Goal: Task Accomplishment & Management: Use online tool/utility

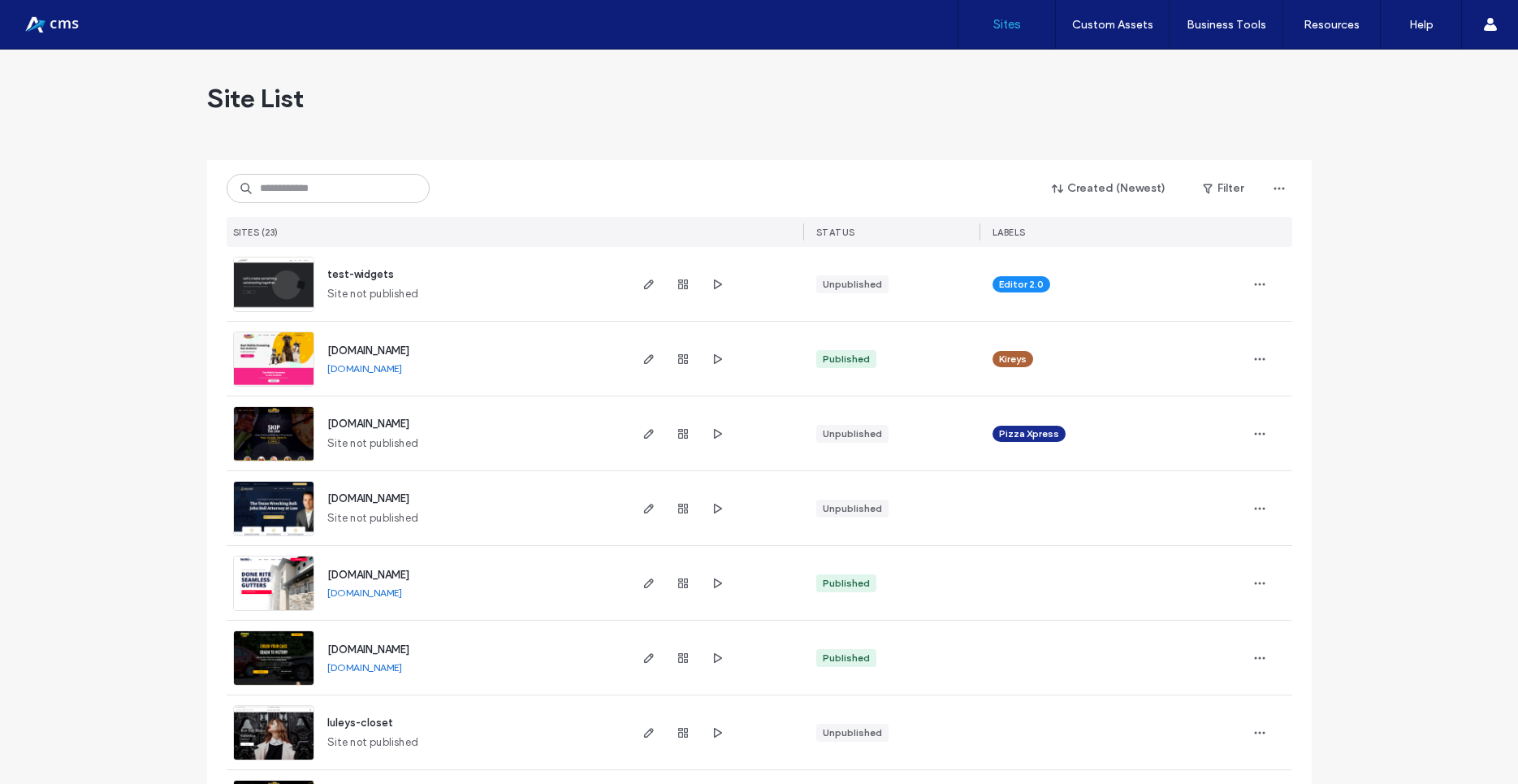
scroll to position [585, 0]
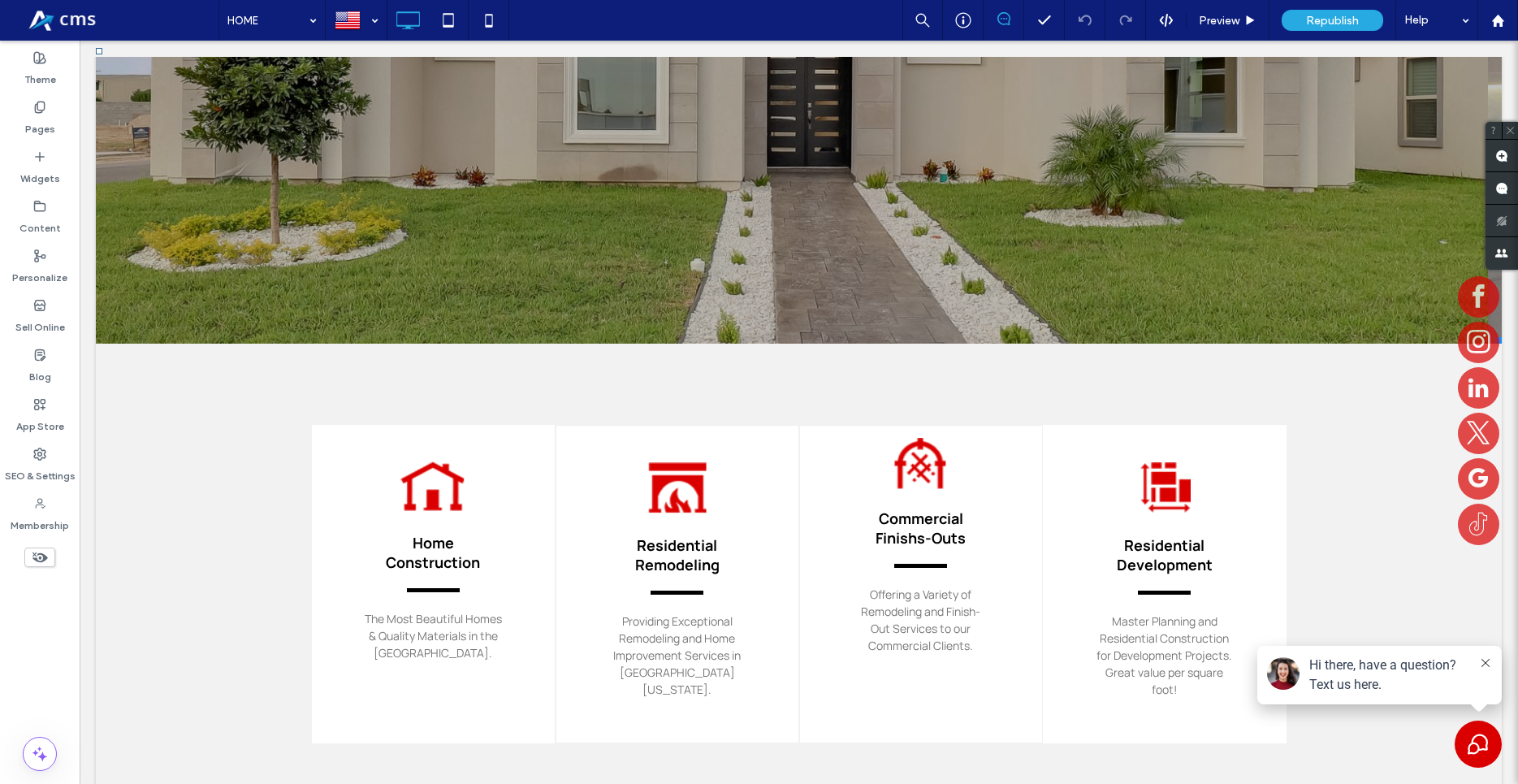
scroll to position [497, 0]
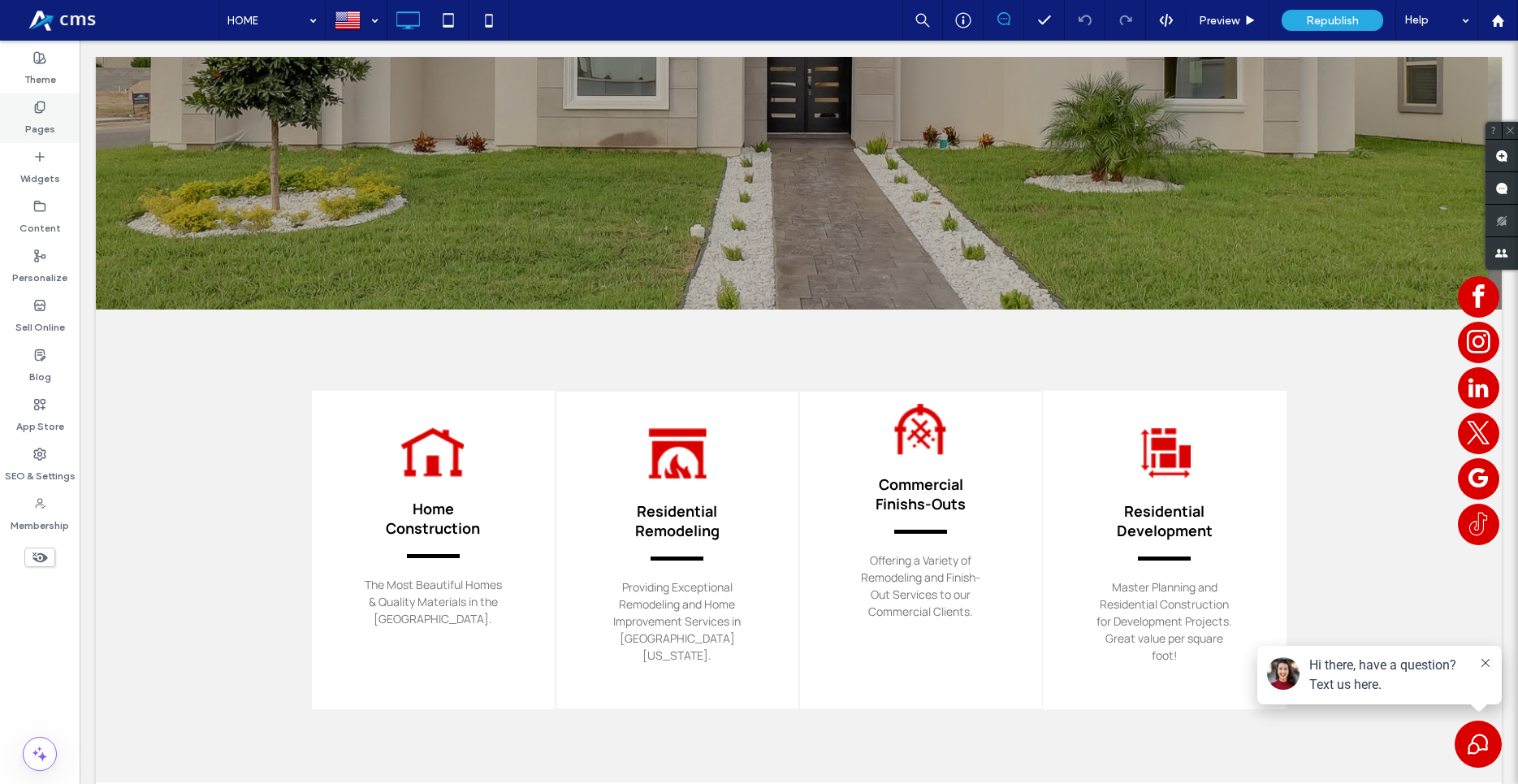
click at [54, 99] on div "Pages" at bounding box center [40, 118] width 80 height 50
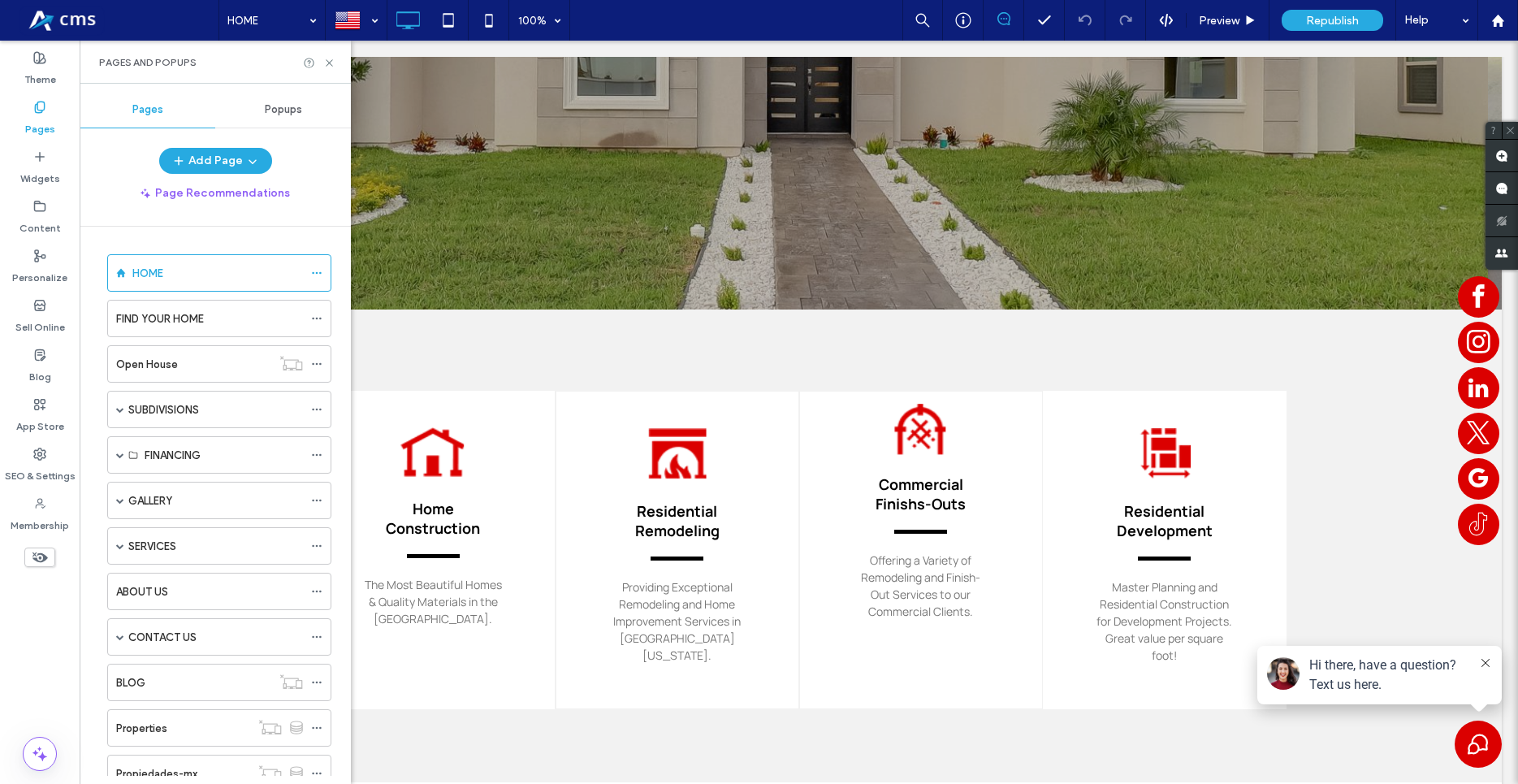
scroll to position [0, 0]
click at [123, 418] on span at bounding box center [121, 410] width 8 height 36
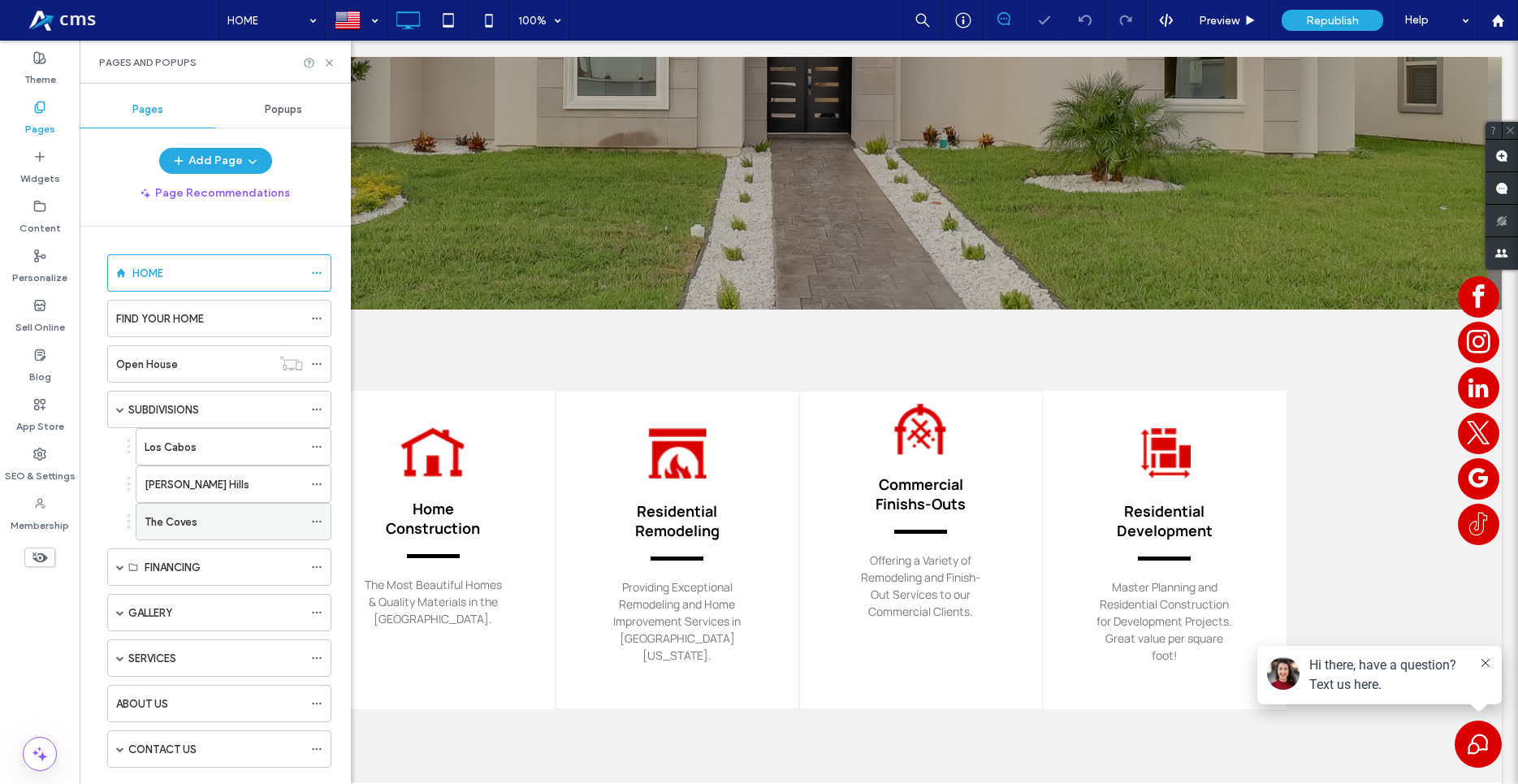
click at [191, 515] on label "The Coves" at bounding box center [171, 521] width 53 height 28
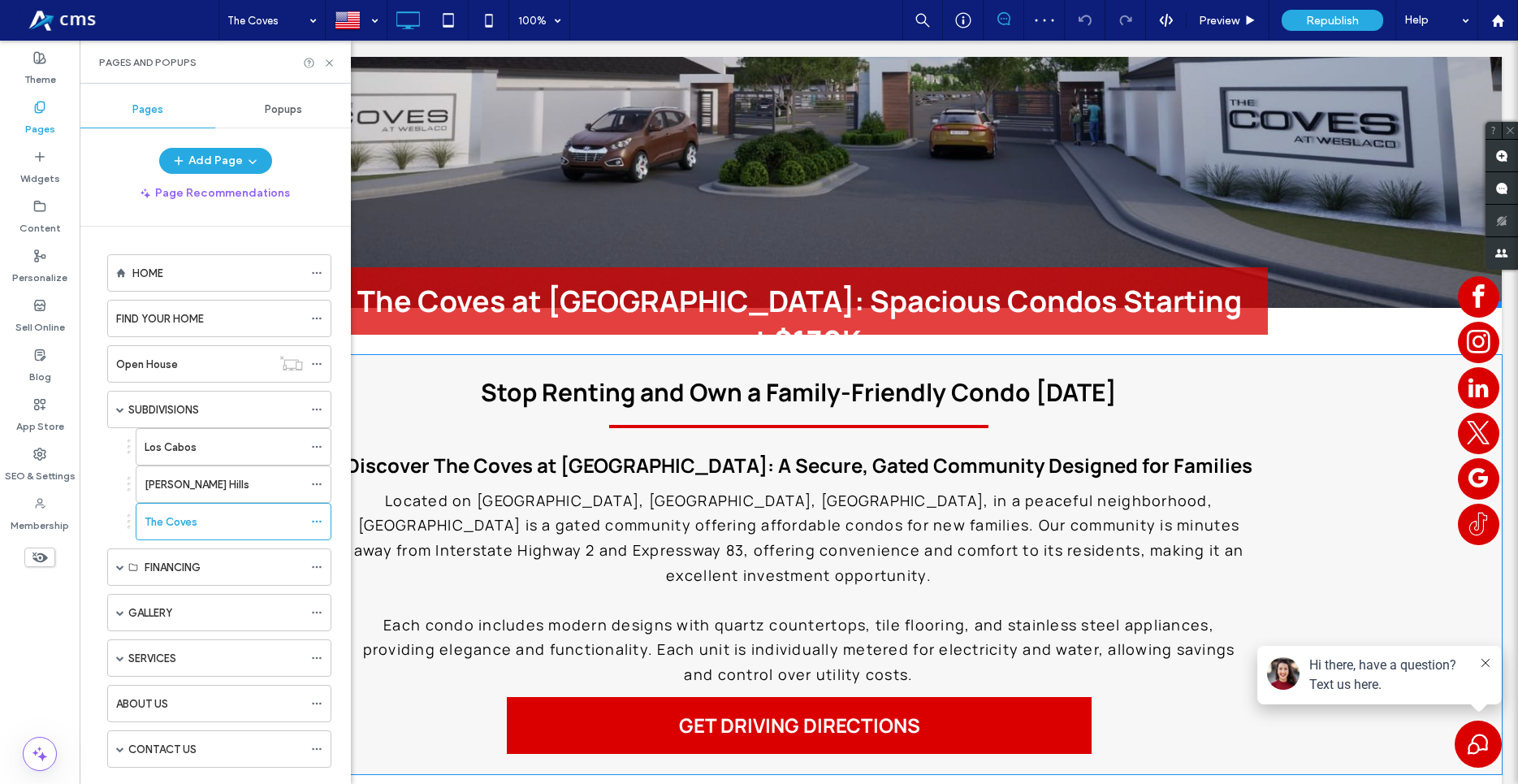
scroll to position [580, 0]
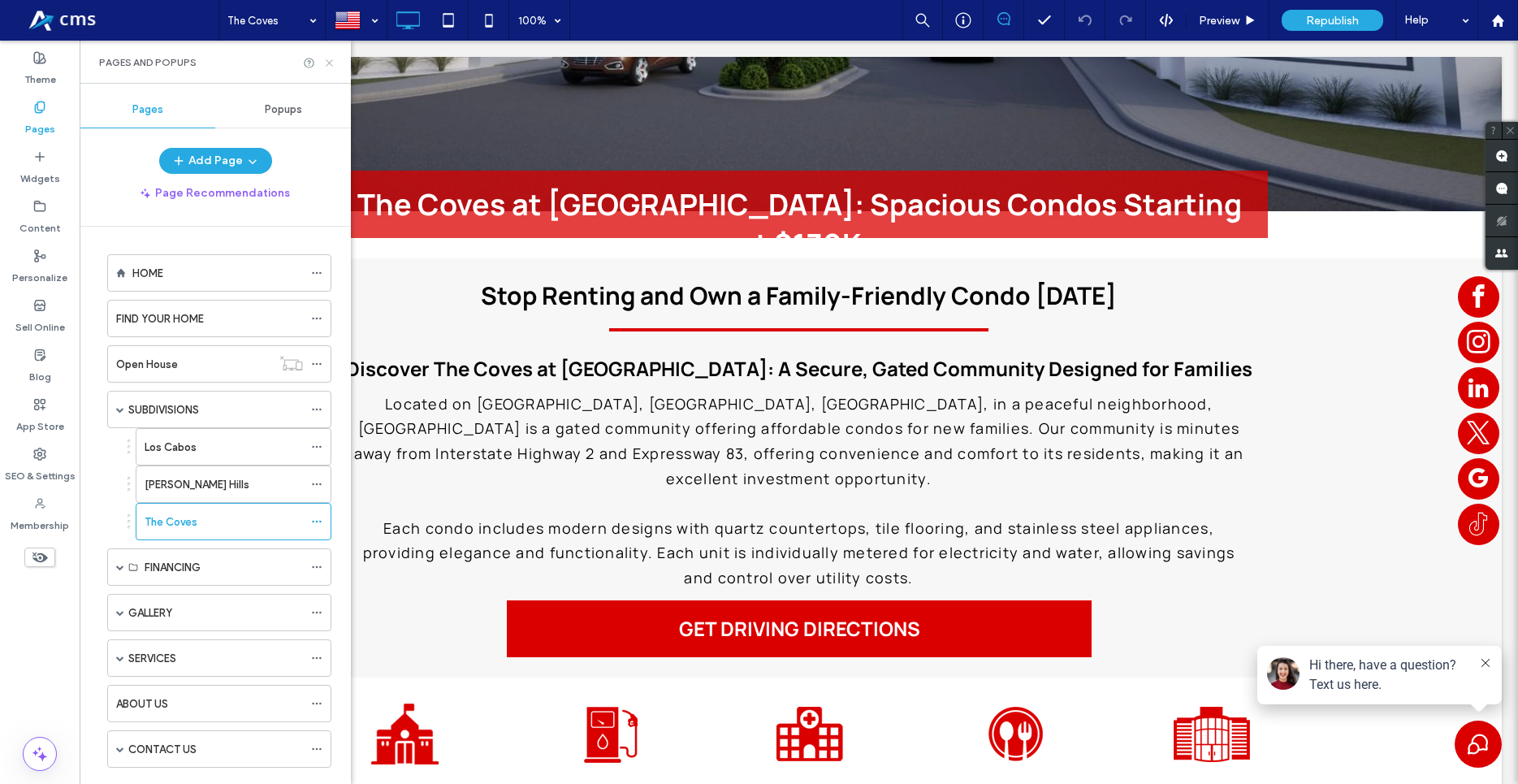
click at [331, 59] on icon at bounding box center [329, 63] width 12 height 12
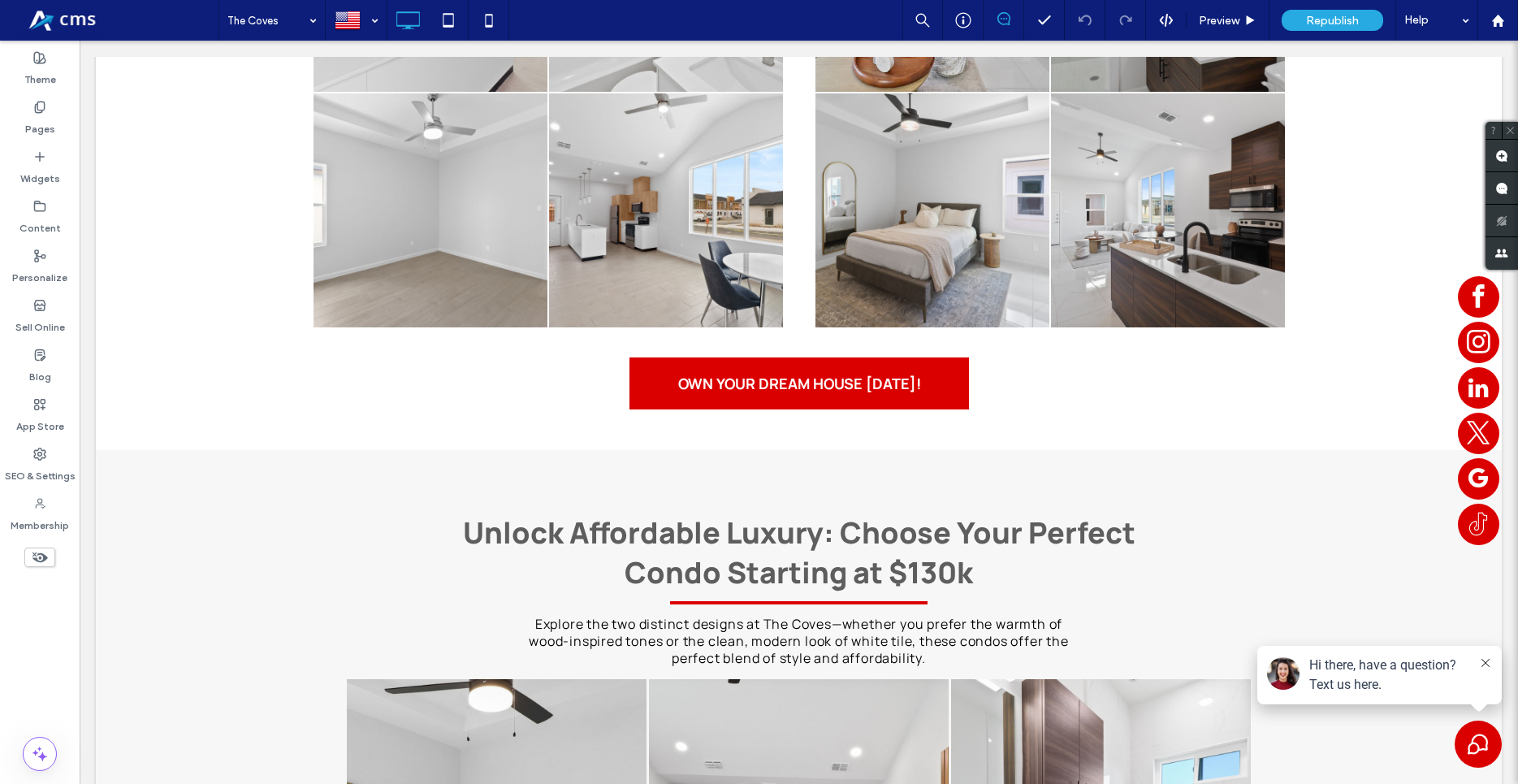
scroll to position [3645, 0]
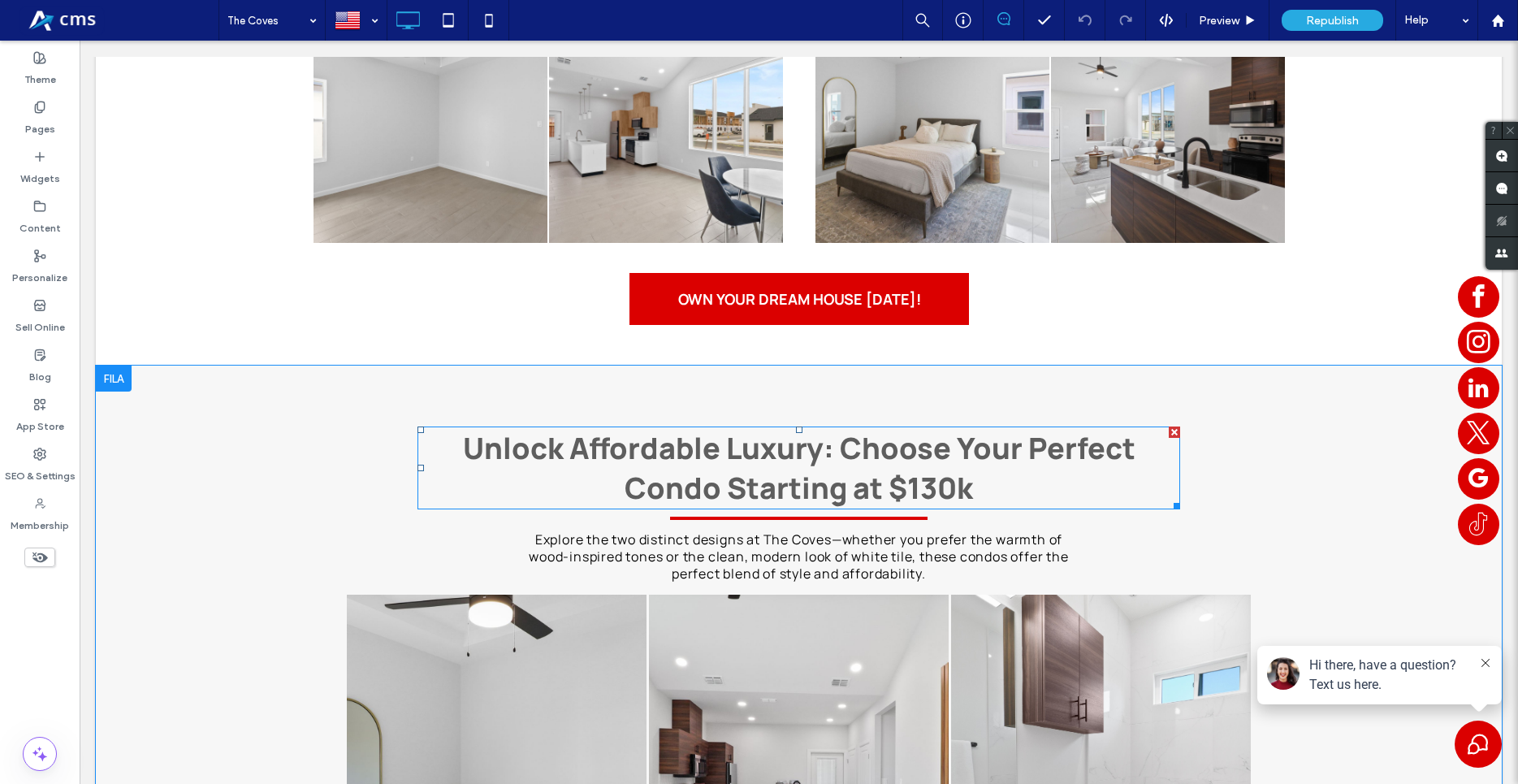
click at [925, 441] on span "Unlock Affordable Luxury: Choose Your Perfect Condo Starting at $130k" at bounding box center [800, 468] width 673 height 80
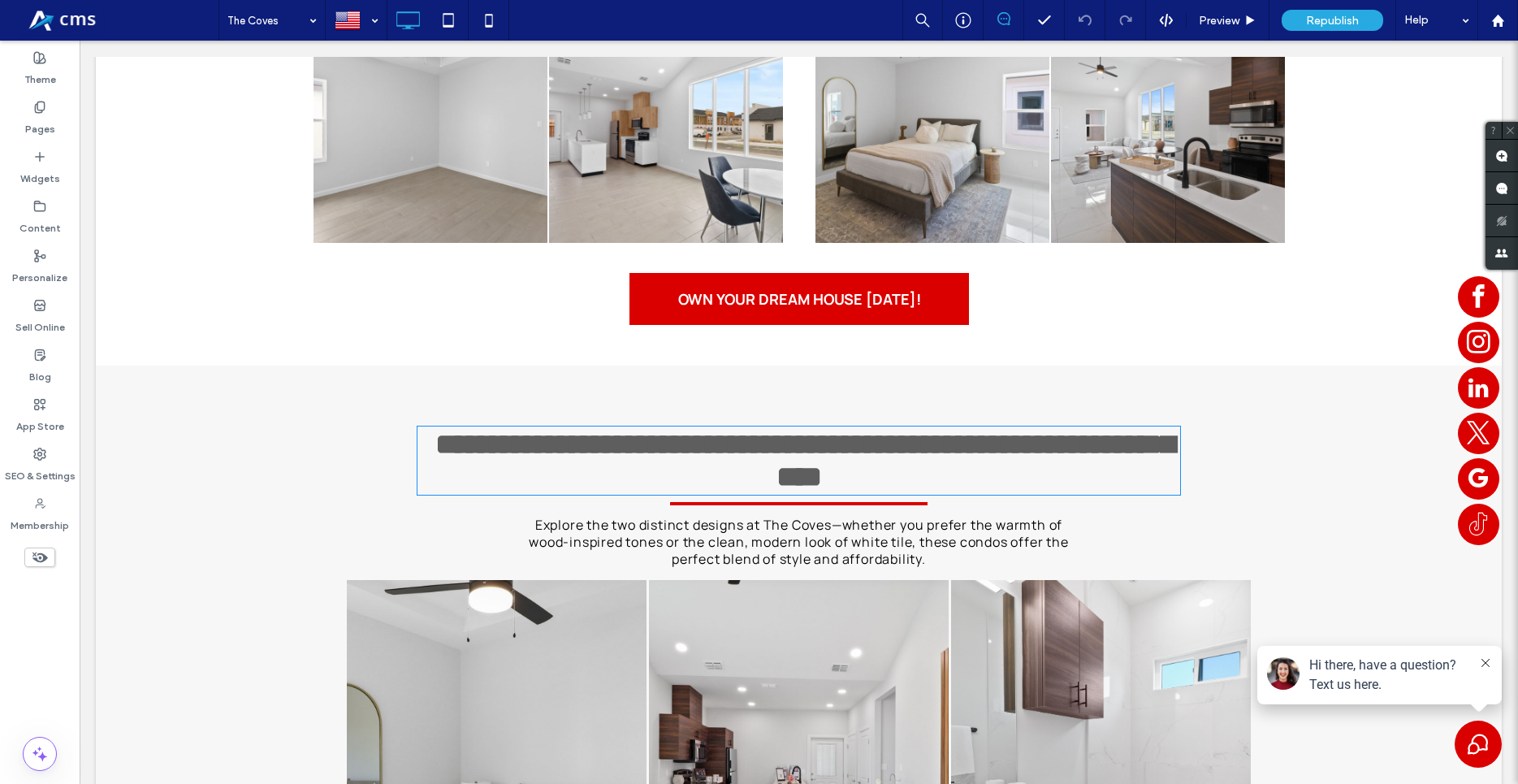
click at [950, 450] on strong "**********" at bounding box center [805, 461] width 739 height 62
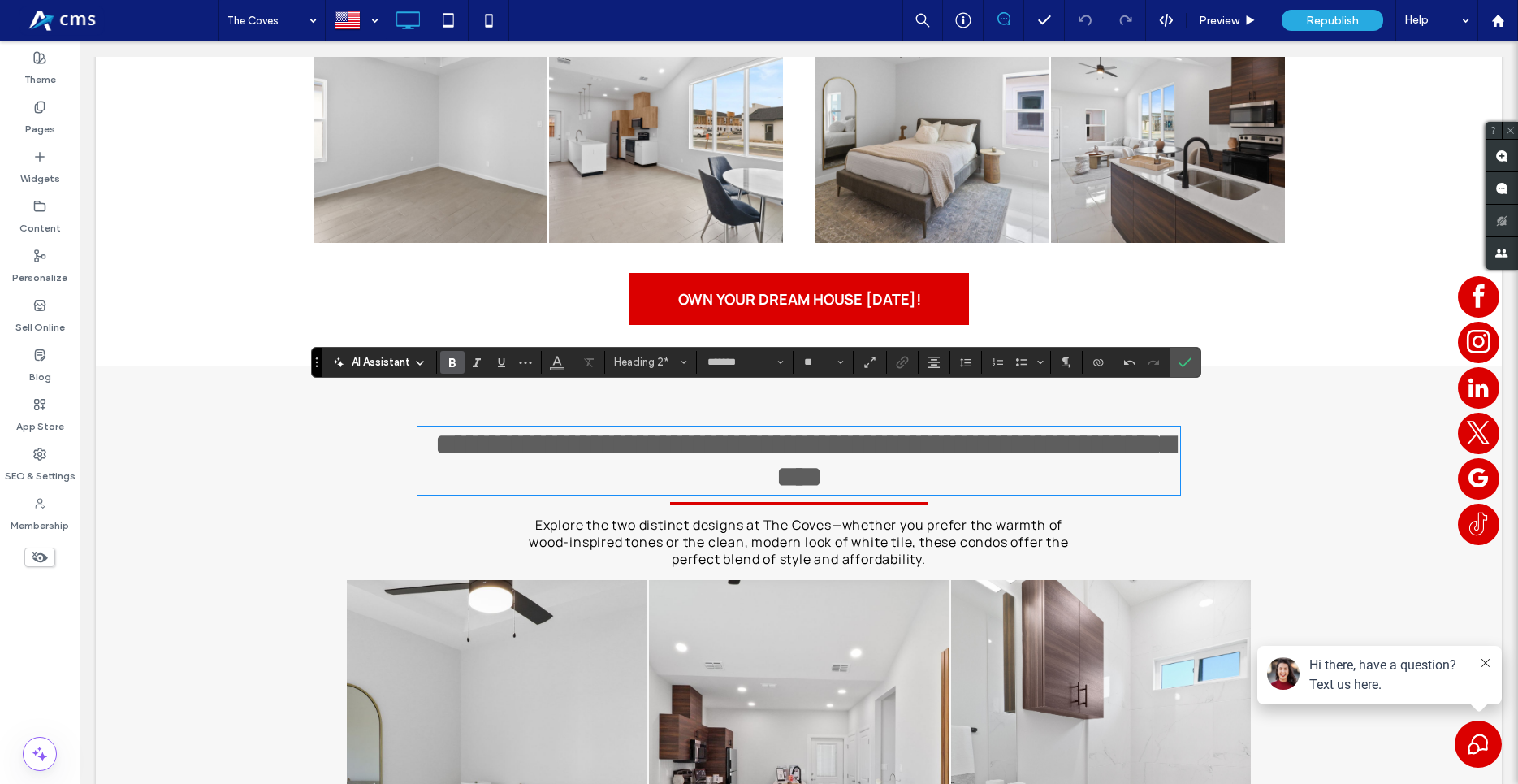
click at [1108, 493] on div "**********" at bounding box center [799, 739] width 975 height 716
click at [1200, 366] on div "AI Assistant Heading 2* ******* **" at bounding box center [756, 362] width 890 height 31
click at [1191, 367] on label "Confirm" at bounding box center [1185, 362] width 24 height 29
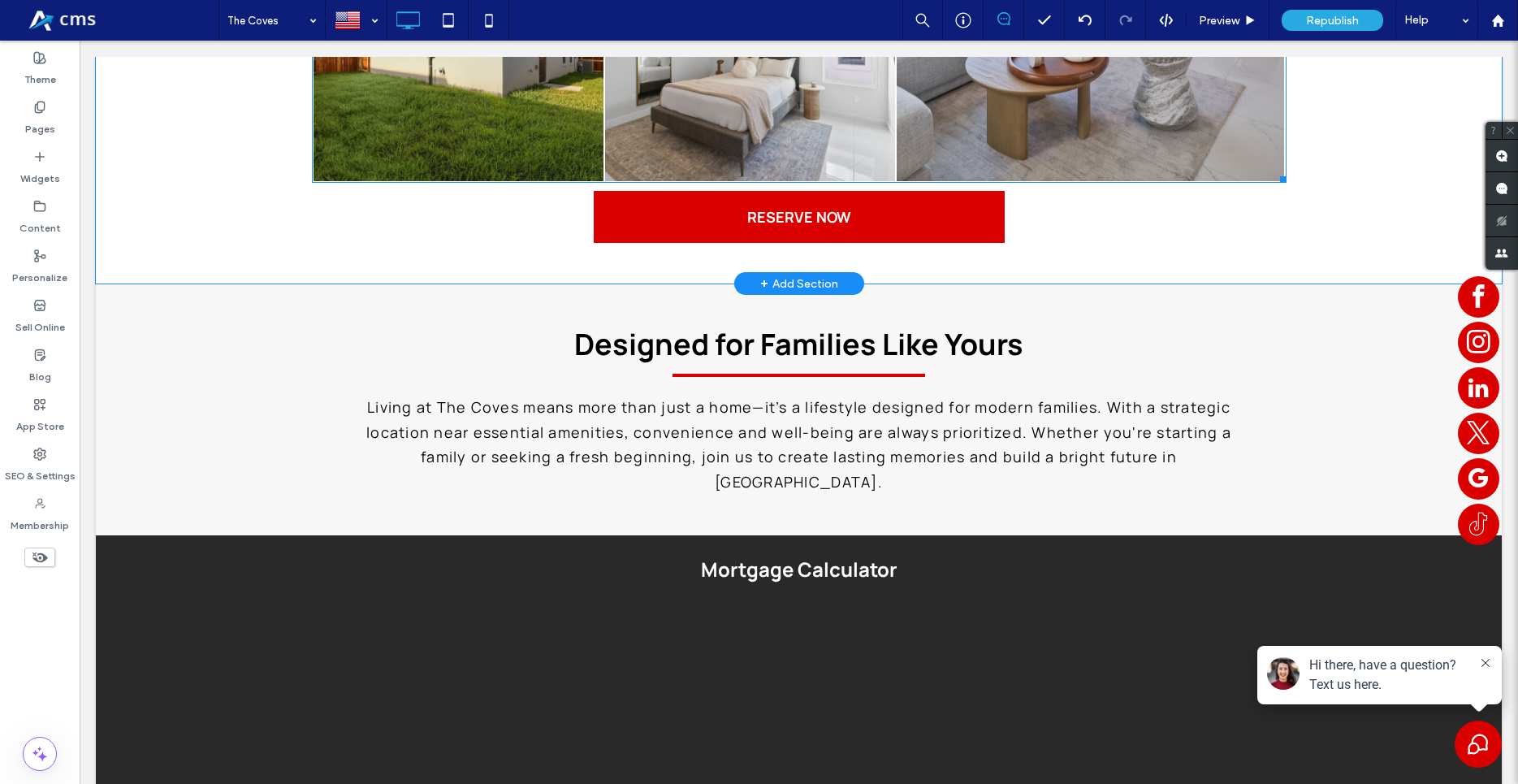
scroll to position [5385, 0]
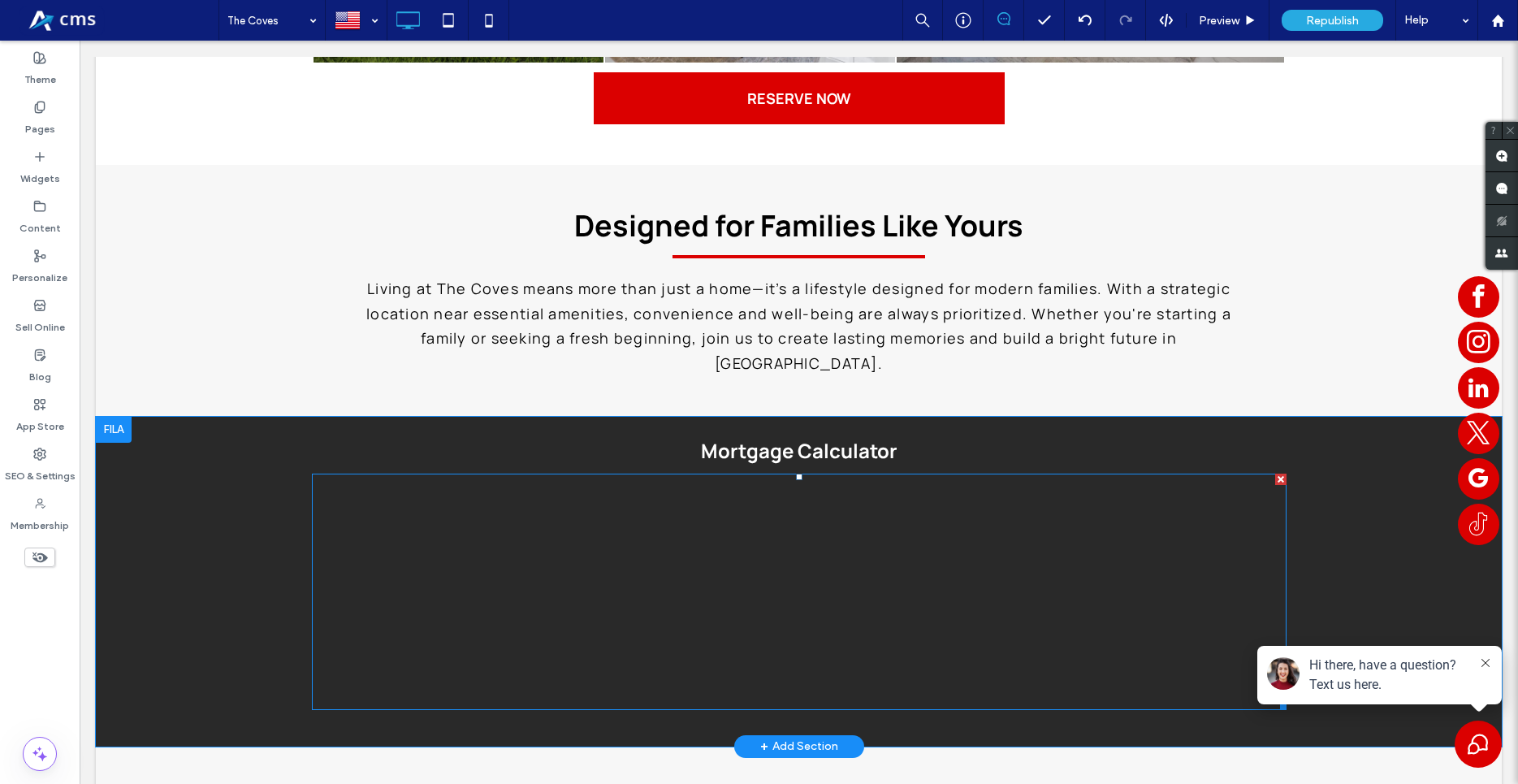
click at [389, 488] on span at bounding box center [799, 592] width 975 height 236
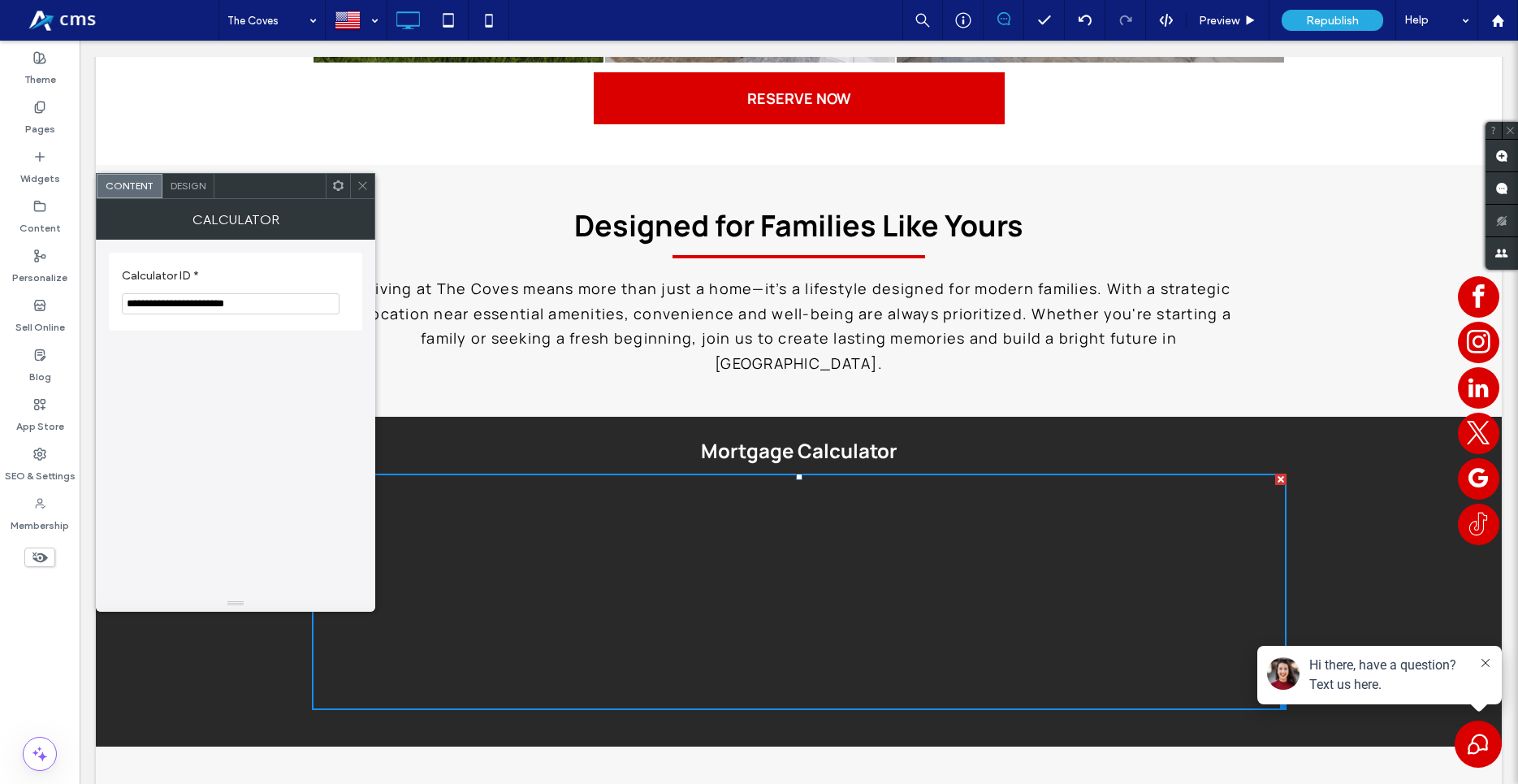
click at [362, 186] on use at bounding box center [362, 186] width 8 height 8
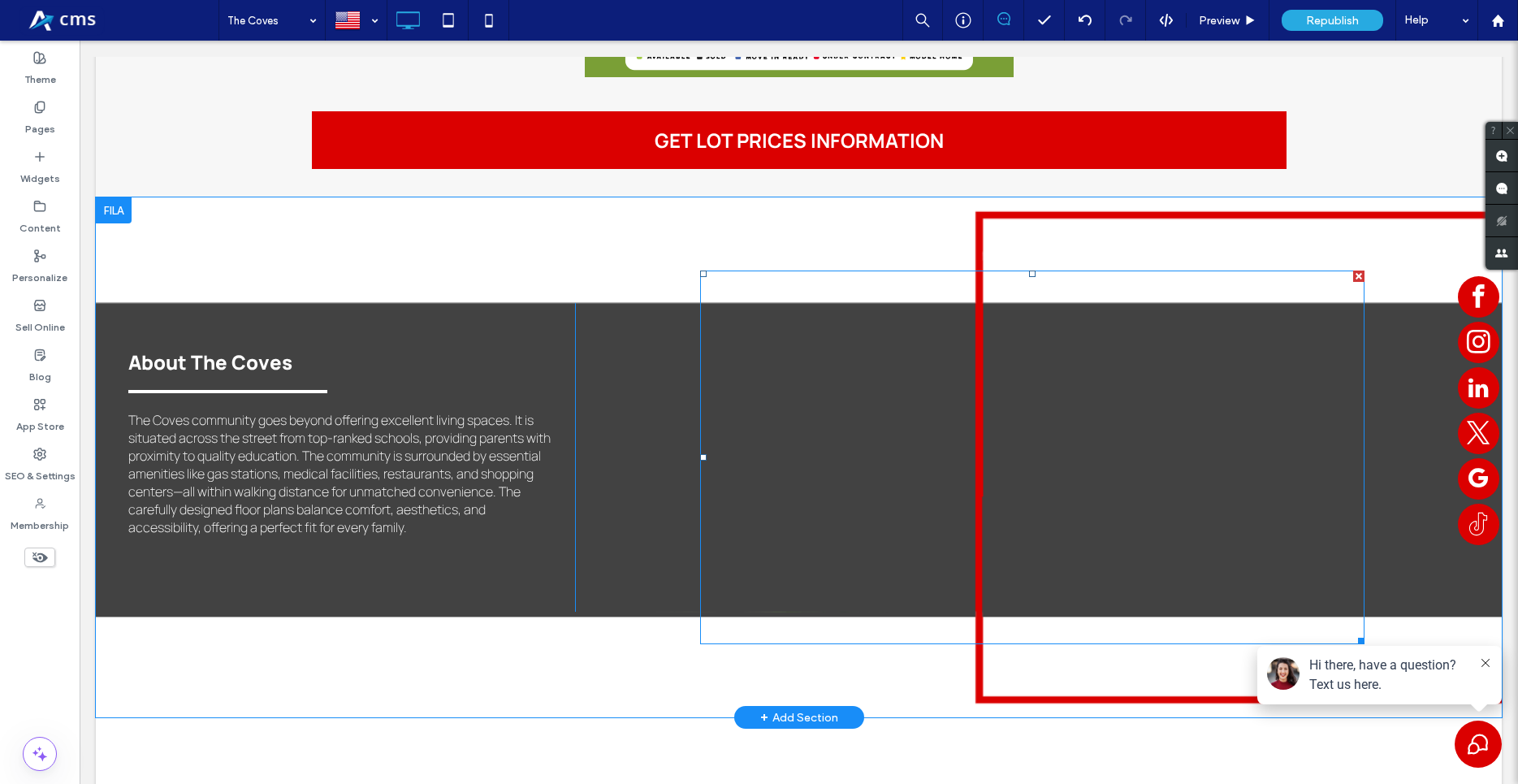
scroll to position [1822, 0]
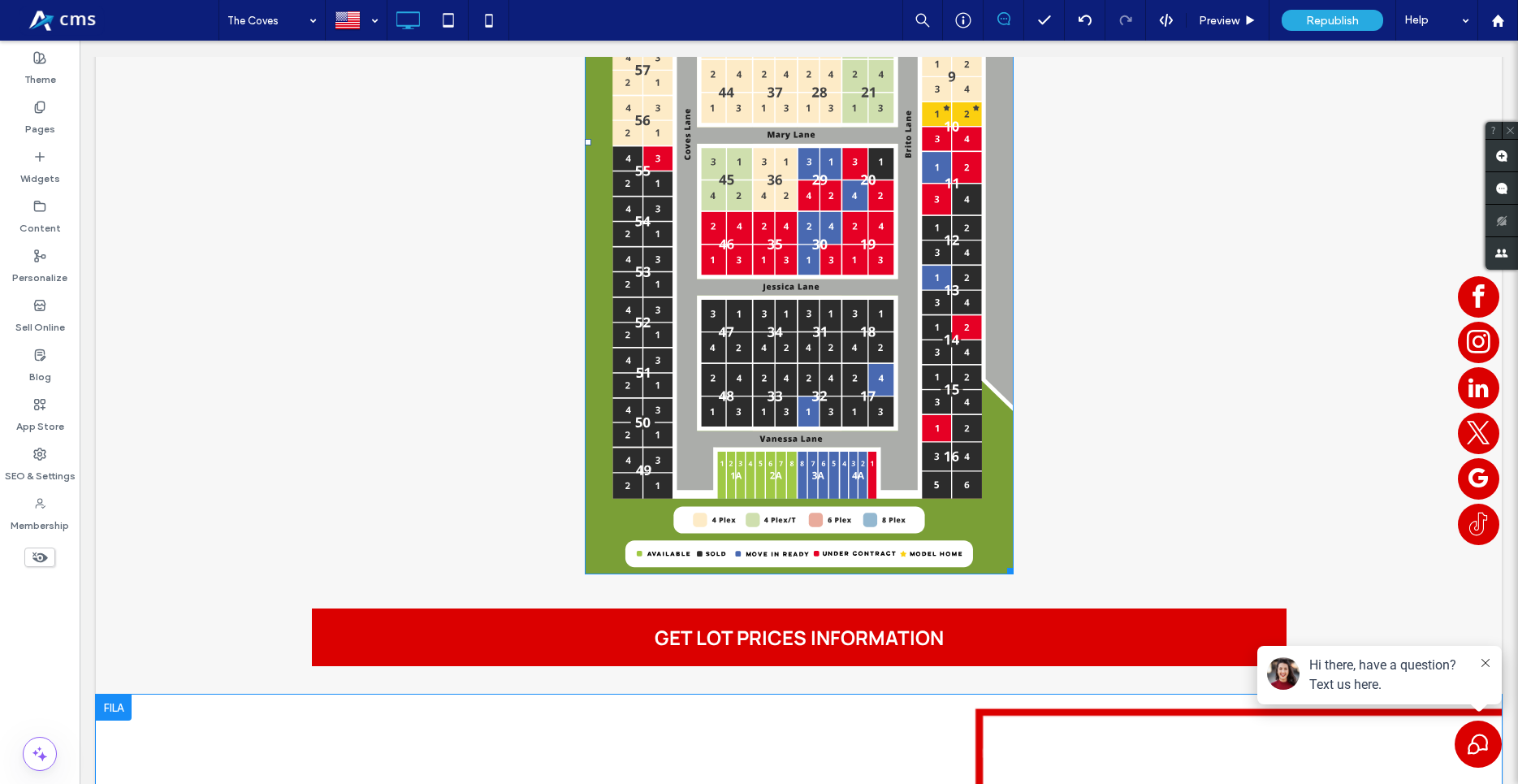
click at [738, 374] on img at bounding box center [799, 142] width 429 height 864
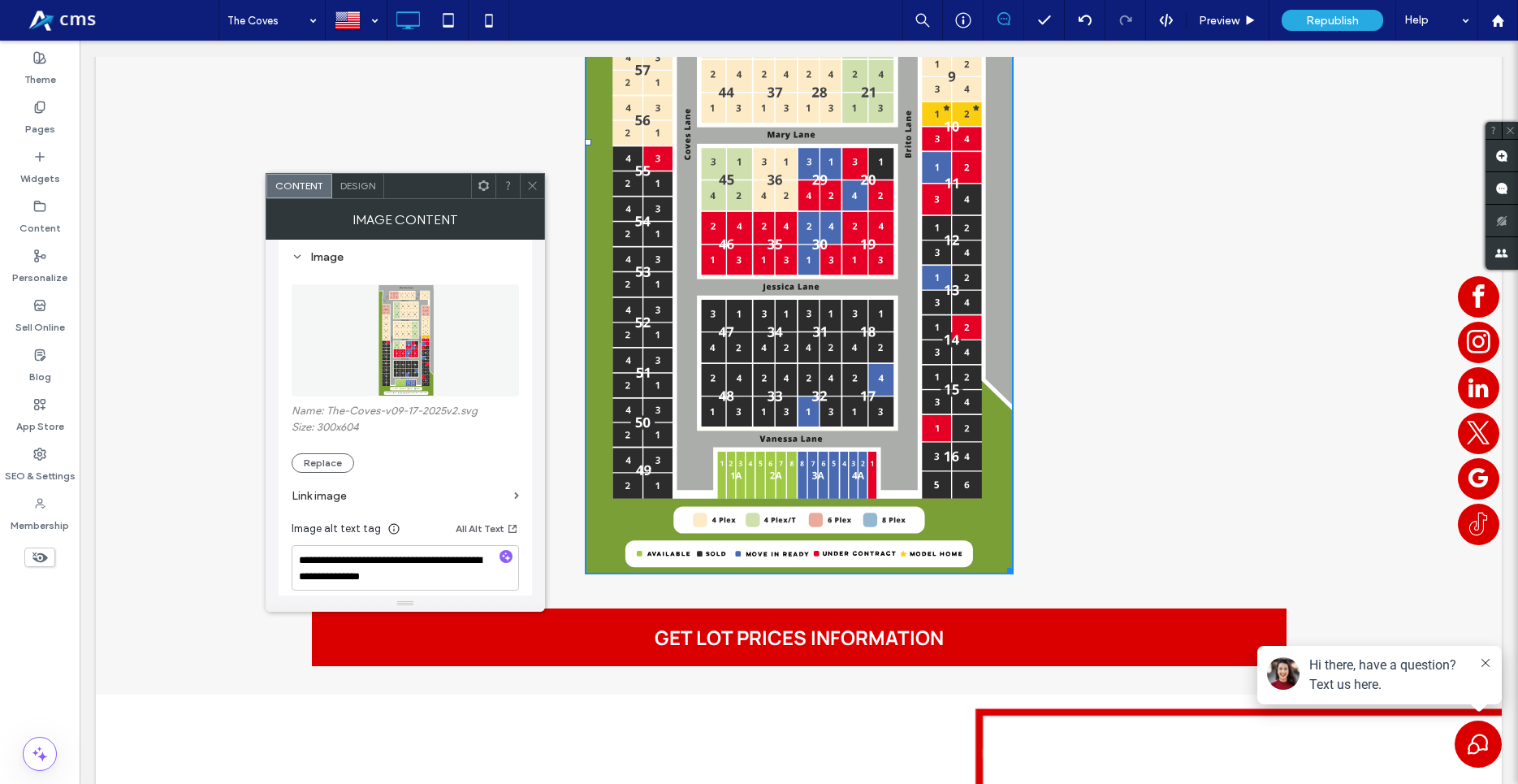
scroll to position [185, 0]
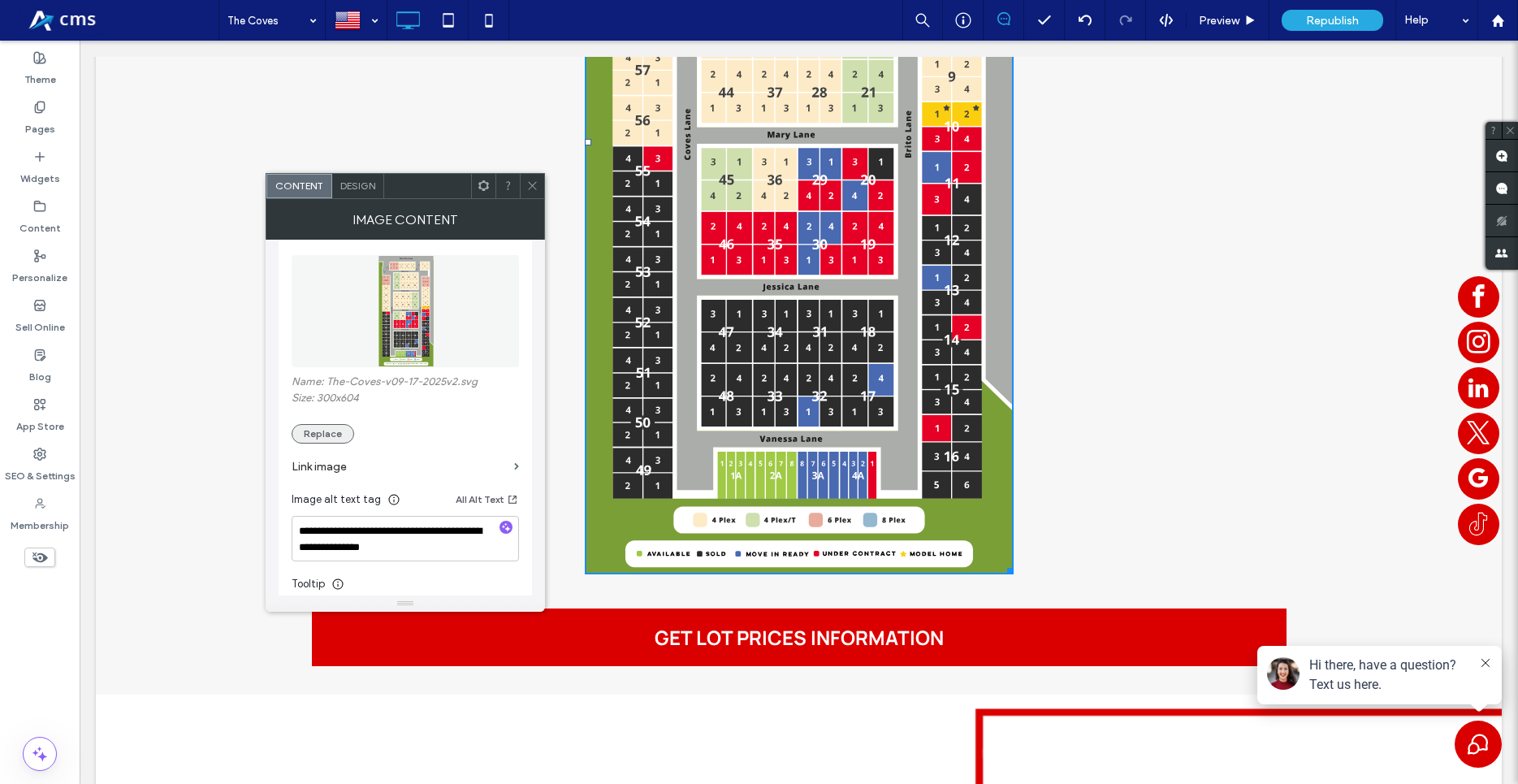
click at [335, 441] on div "**********" at bounding box center [405, 458] width 227 height 440
click at [338, 435] on button "Replace" at bounding box center [322, 434] width 63 height 20
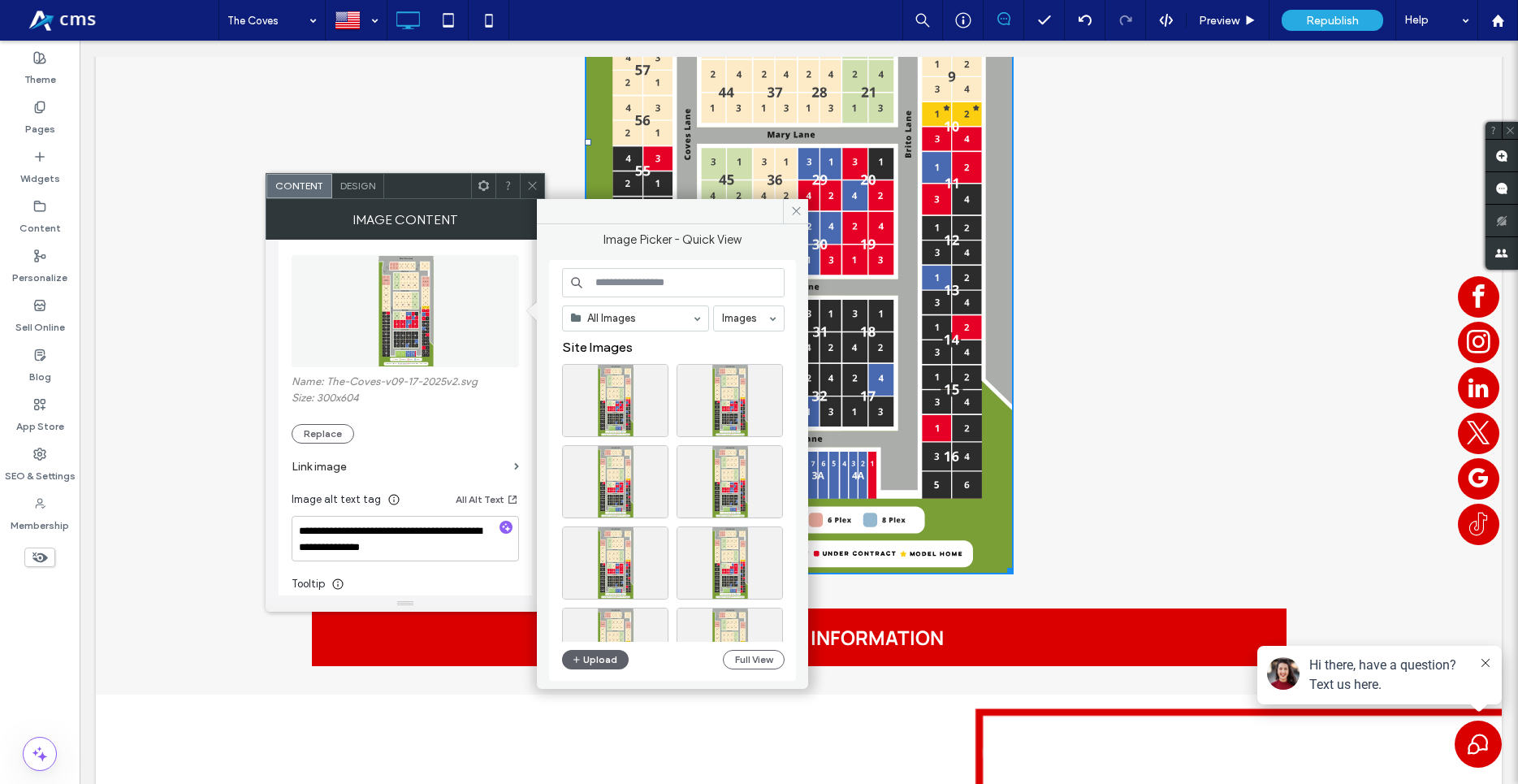
click at [768, 670] on div "All Images Images Site Images Upload Full View" at bounding box center [673, 471] width 222 height 405
click at [753, 655] on button "Full View" at bounding box center [754, 659] width 62 height 20
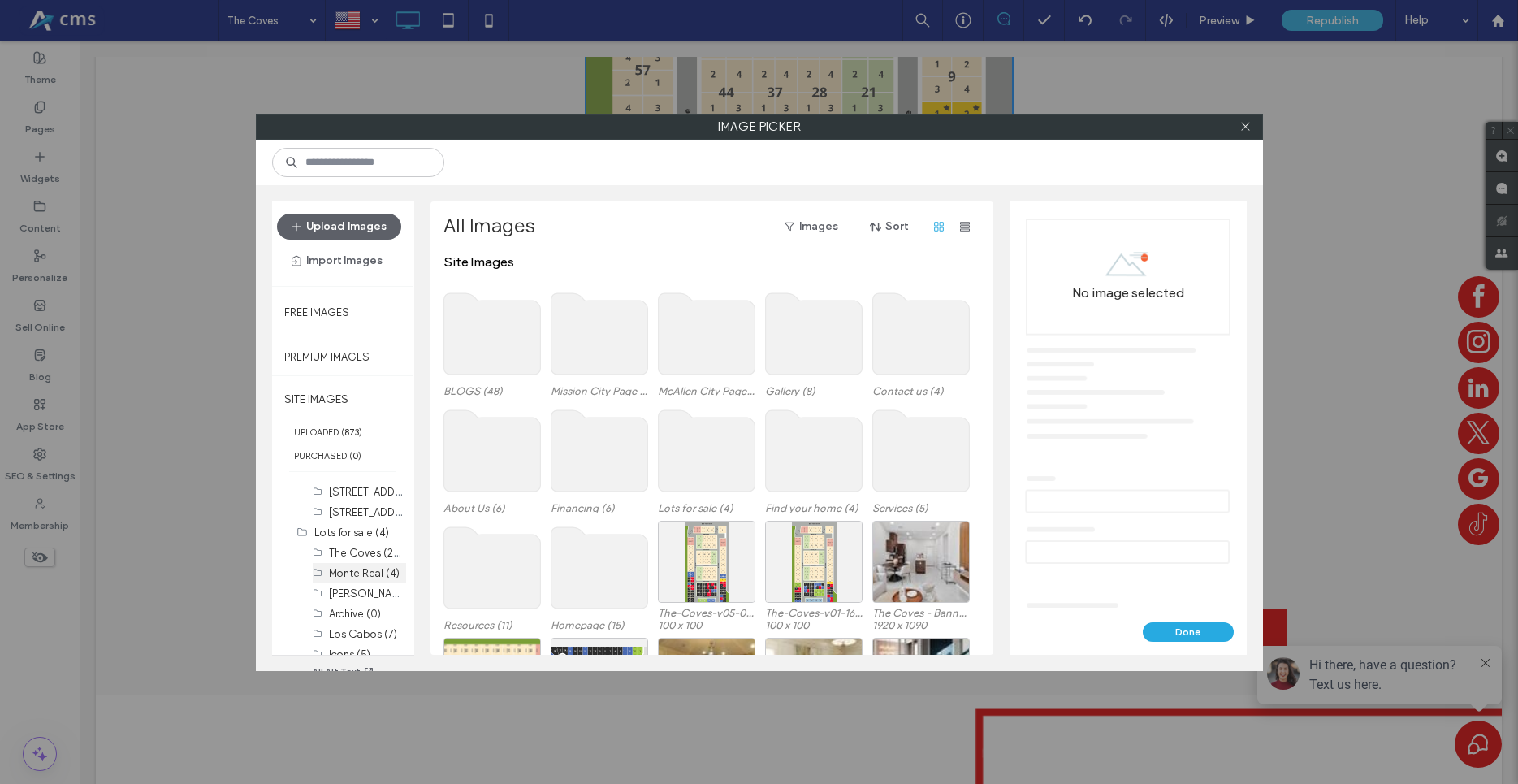
scroll to position [370, 0]
click at [352, 546] on label "The Coves (262)" at bounding box center [369, 541] width 80 height 15
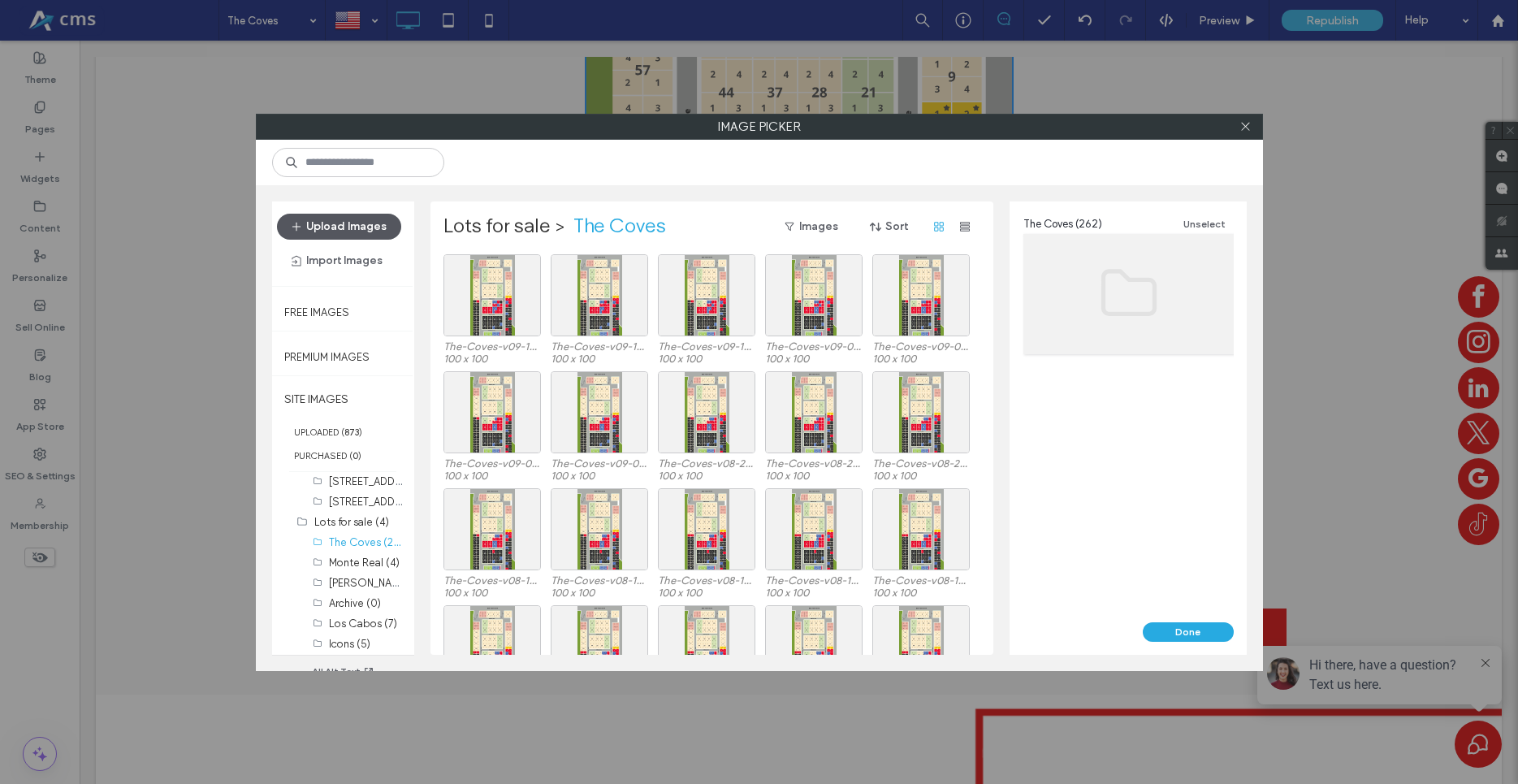
click at [320, 222] on button "Upload Images" at bounding box center [339, 226] width 125 height 26
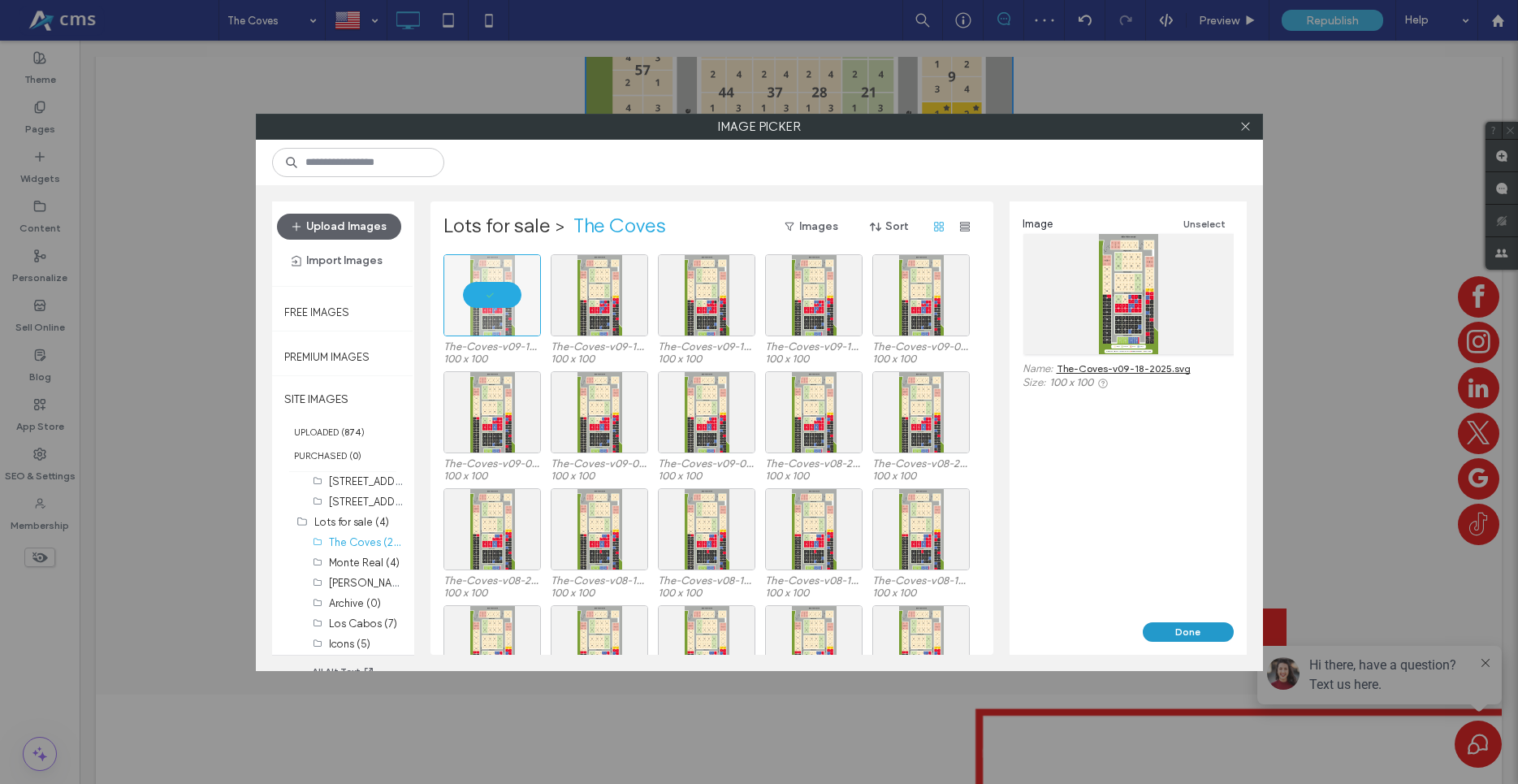
click at [1204, 624] on button "Done" at bounding box center [1189, 632] width 91 height 20
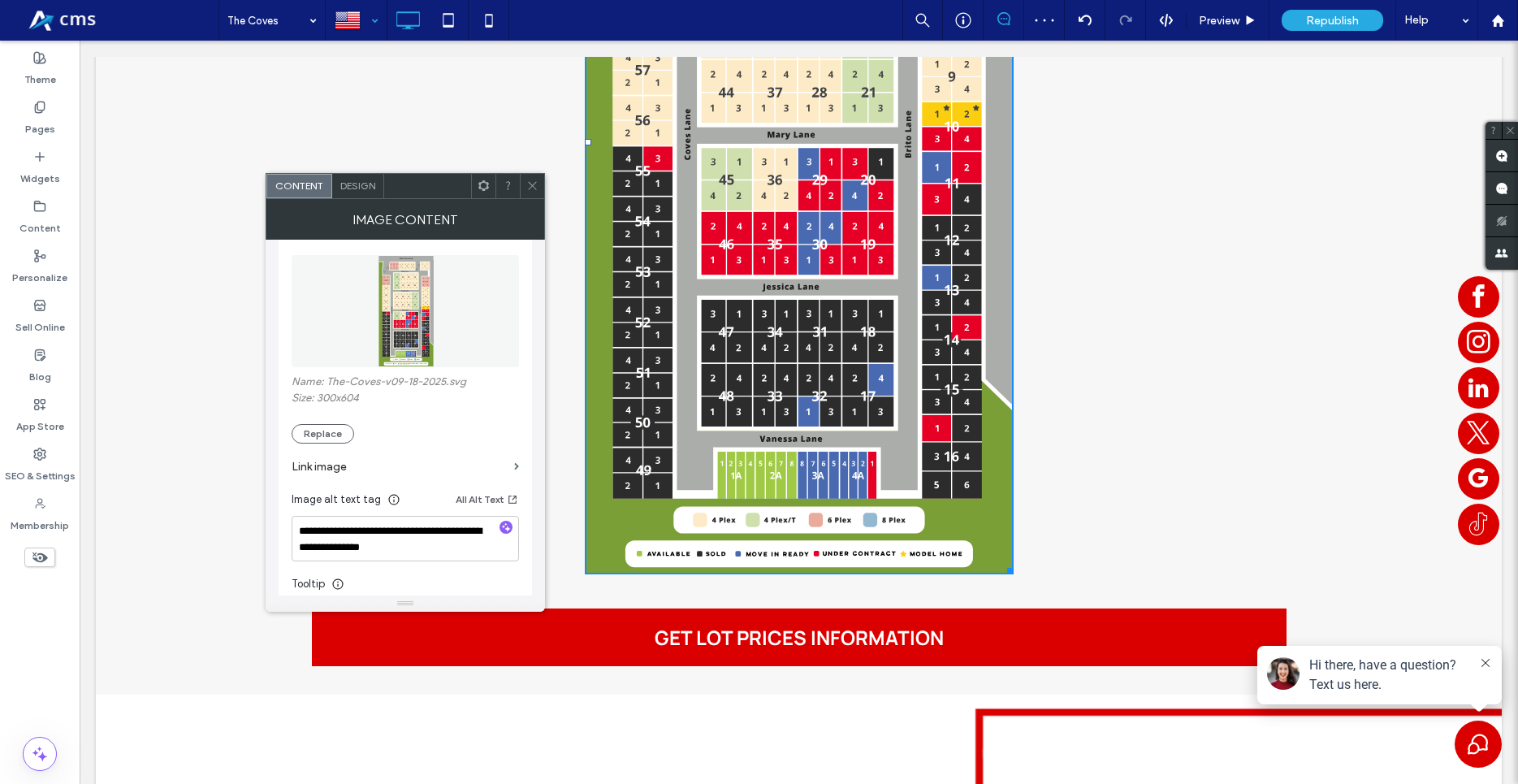
click at [353, 11] on div at bounding box center [356, 20] width 59 height 39
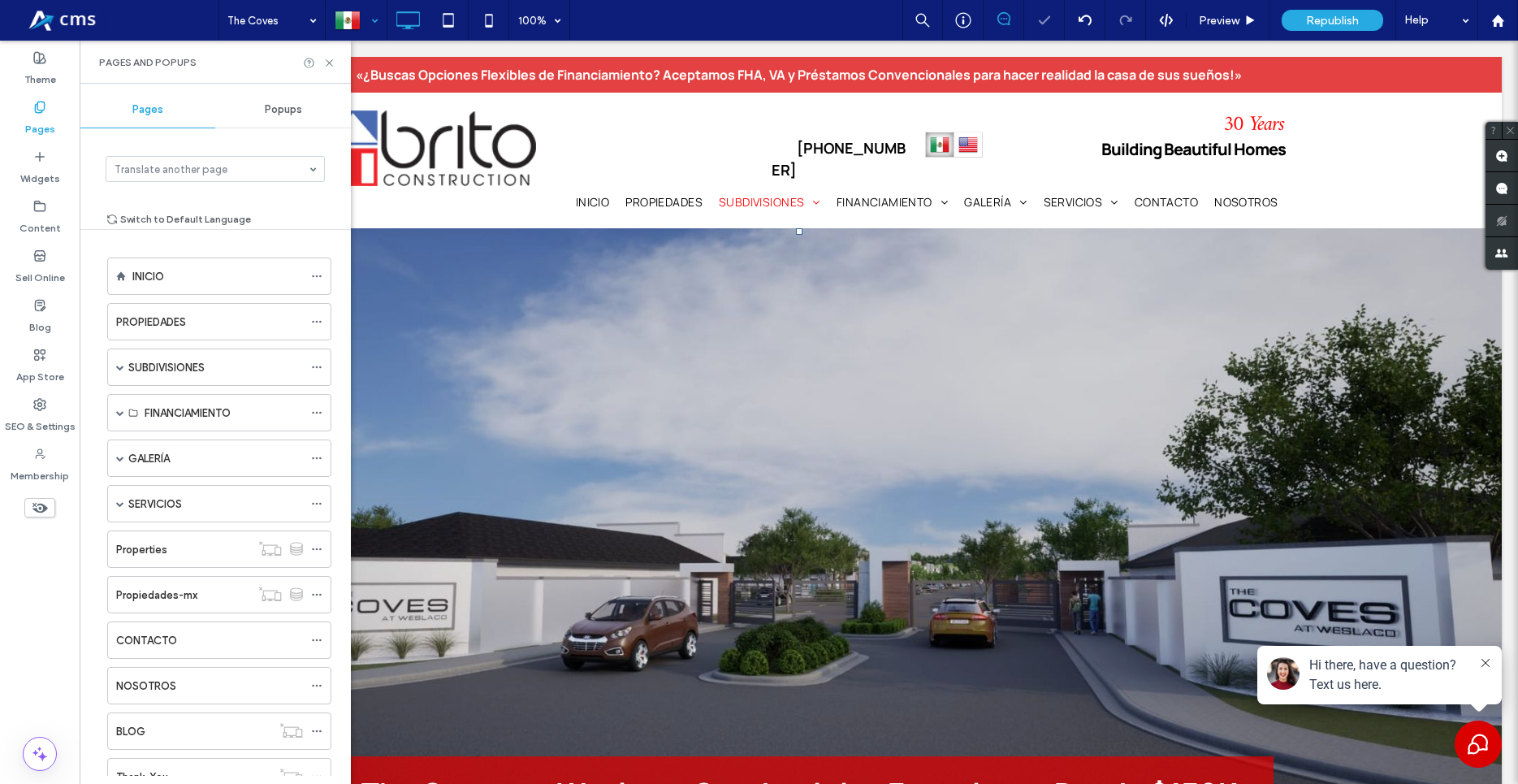
scroll to position [414, 0]
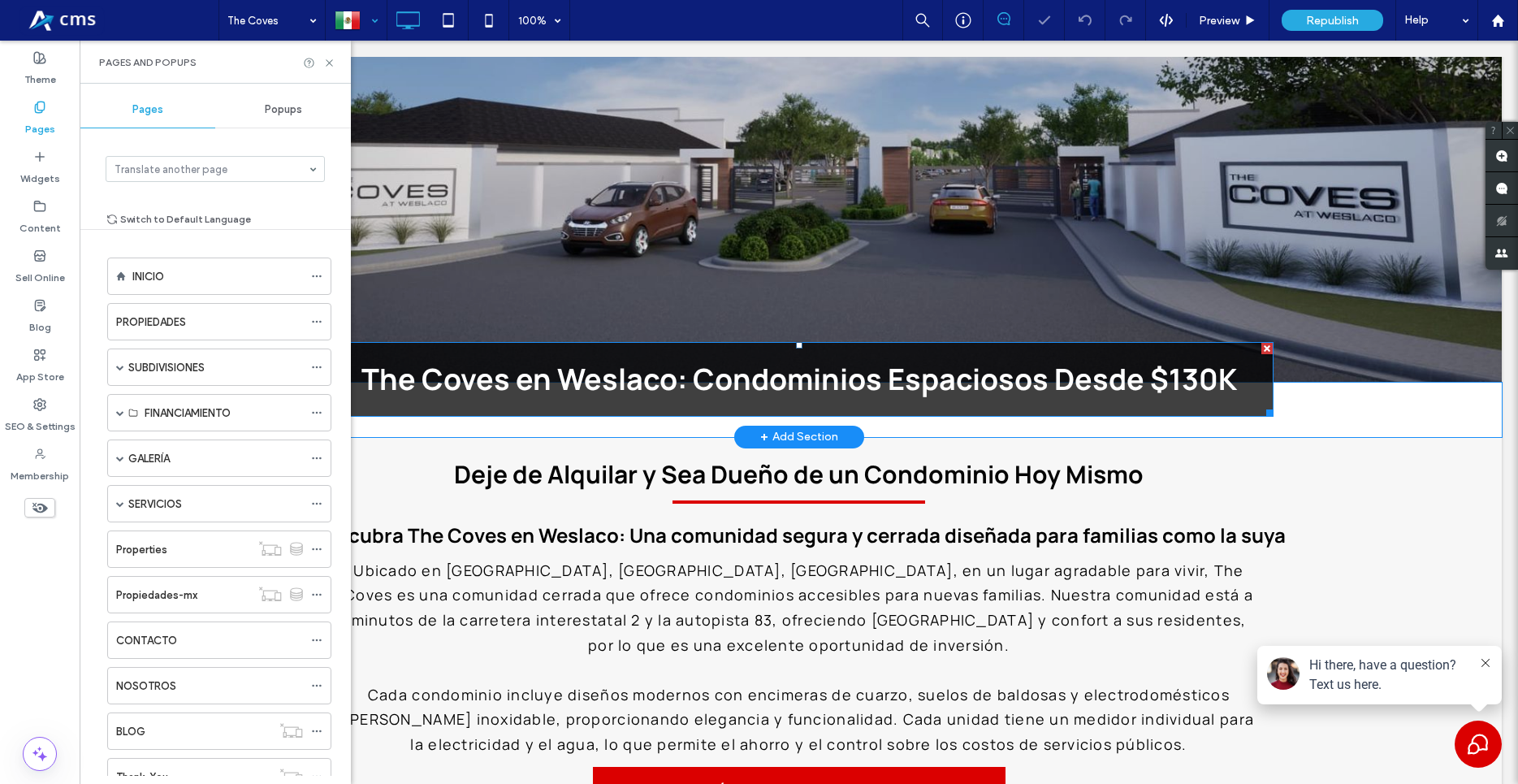
click at [1198, 360] on span "The Coves en Weslaco: Condominios Espaciosos Desde $130K" at bounding box center [799, 379] width 875 height 66
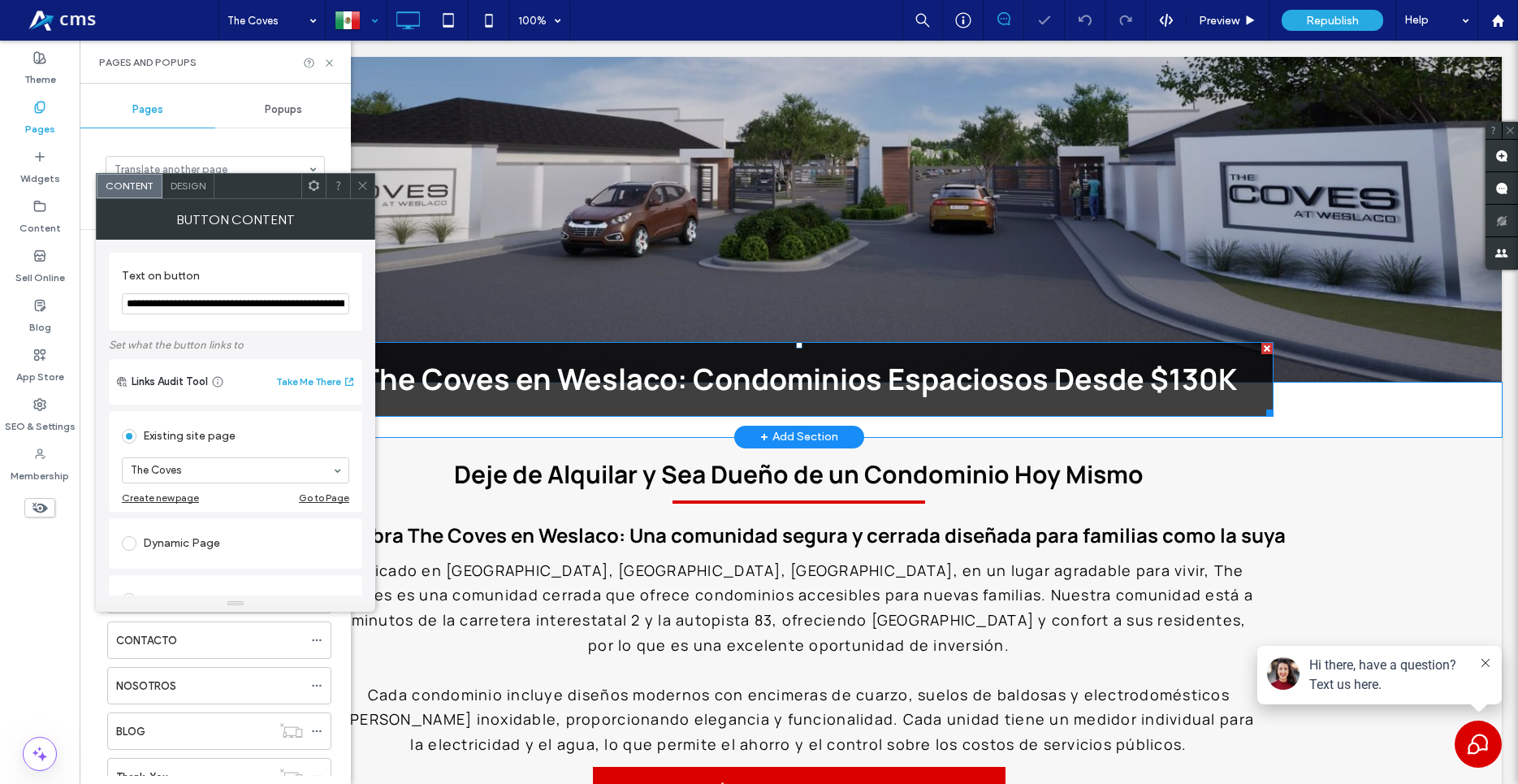
click at [1198, 360] on span "The Coves en Weslaco: Condominios Espaciosos Desde $130K" at bounding box center [799, 379] width 875 height 66
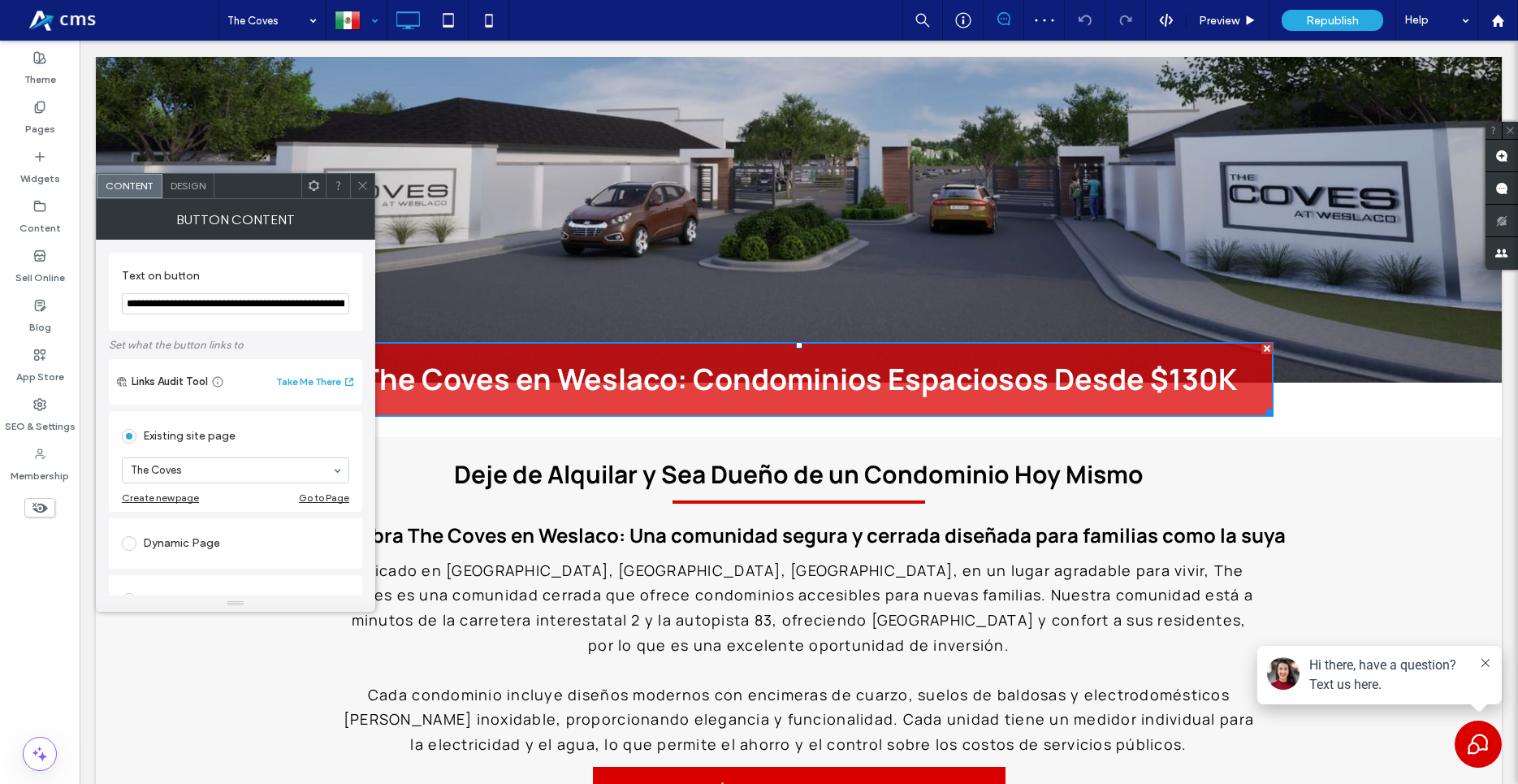
scroll to position [0, 86]
drag, startPoint x: 270, startPoint y: 303, endPoint x: 524, endPoint y: 305, distance: 254.0
click at [349, 305] on input "**********" at bounding box center [235, 304] width 227 height 22
drag, startPoint x: 336, startPoint y: 301, endPoint x: 349, endPoint y: 272, distance: 31.8
click at [336, 301] on input "**********" at bounding box center [235, 304] width 227 height 22
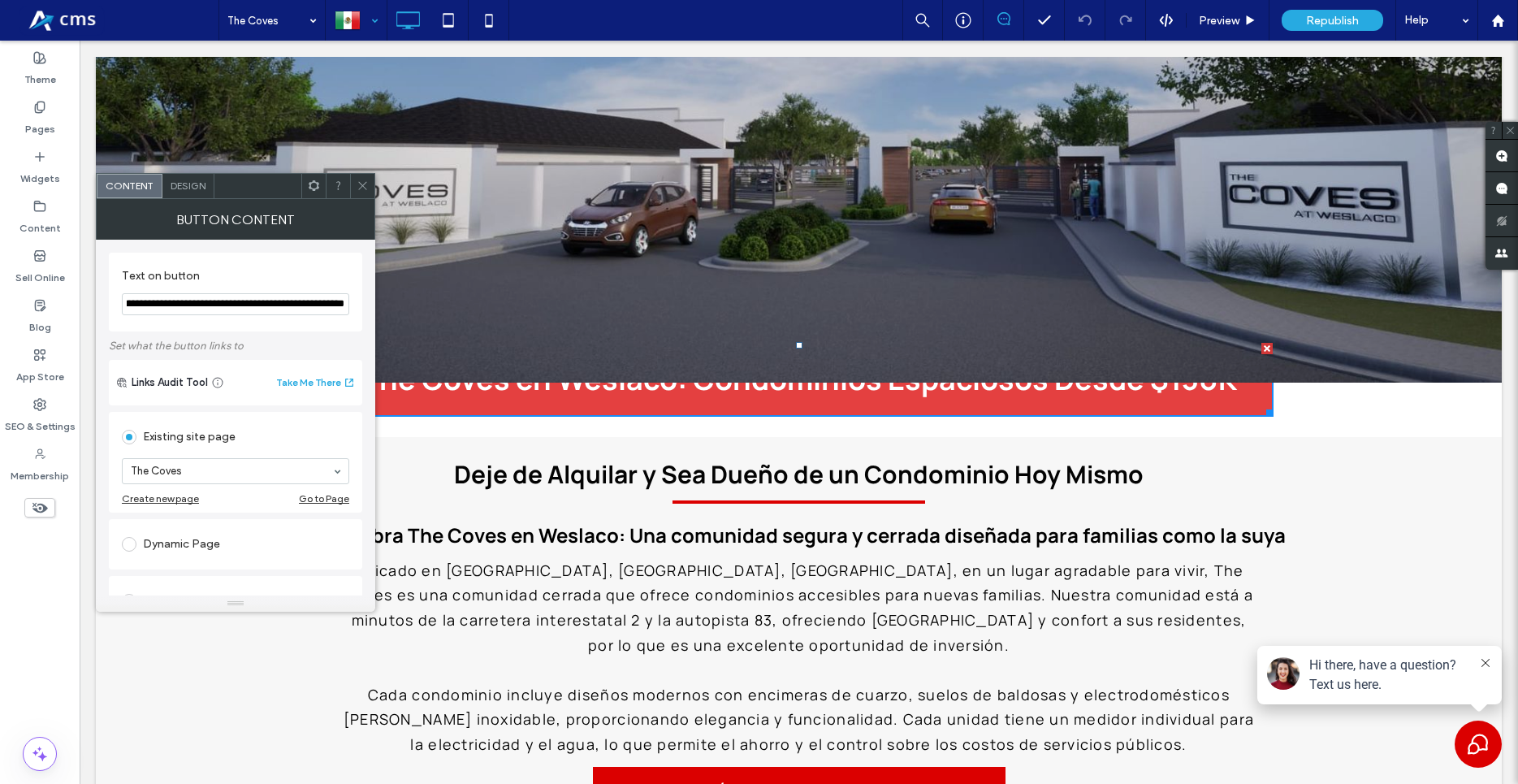
scroll to position [0, 79]
type input "**********"
click at [357, 170] on div at bounding box center [799, 108] width 1406 height 492
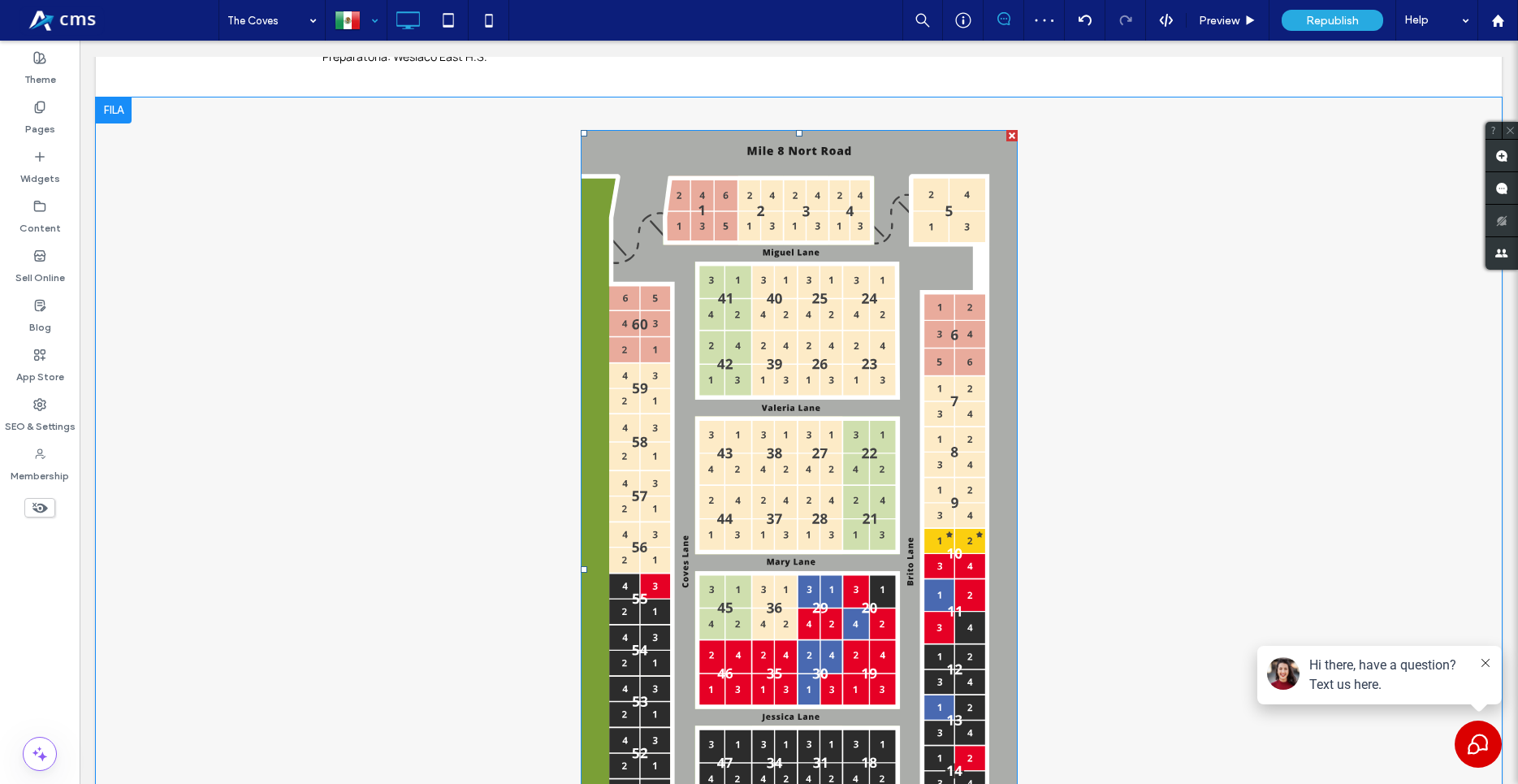
scroll to position [1574, 0]
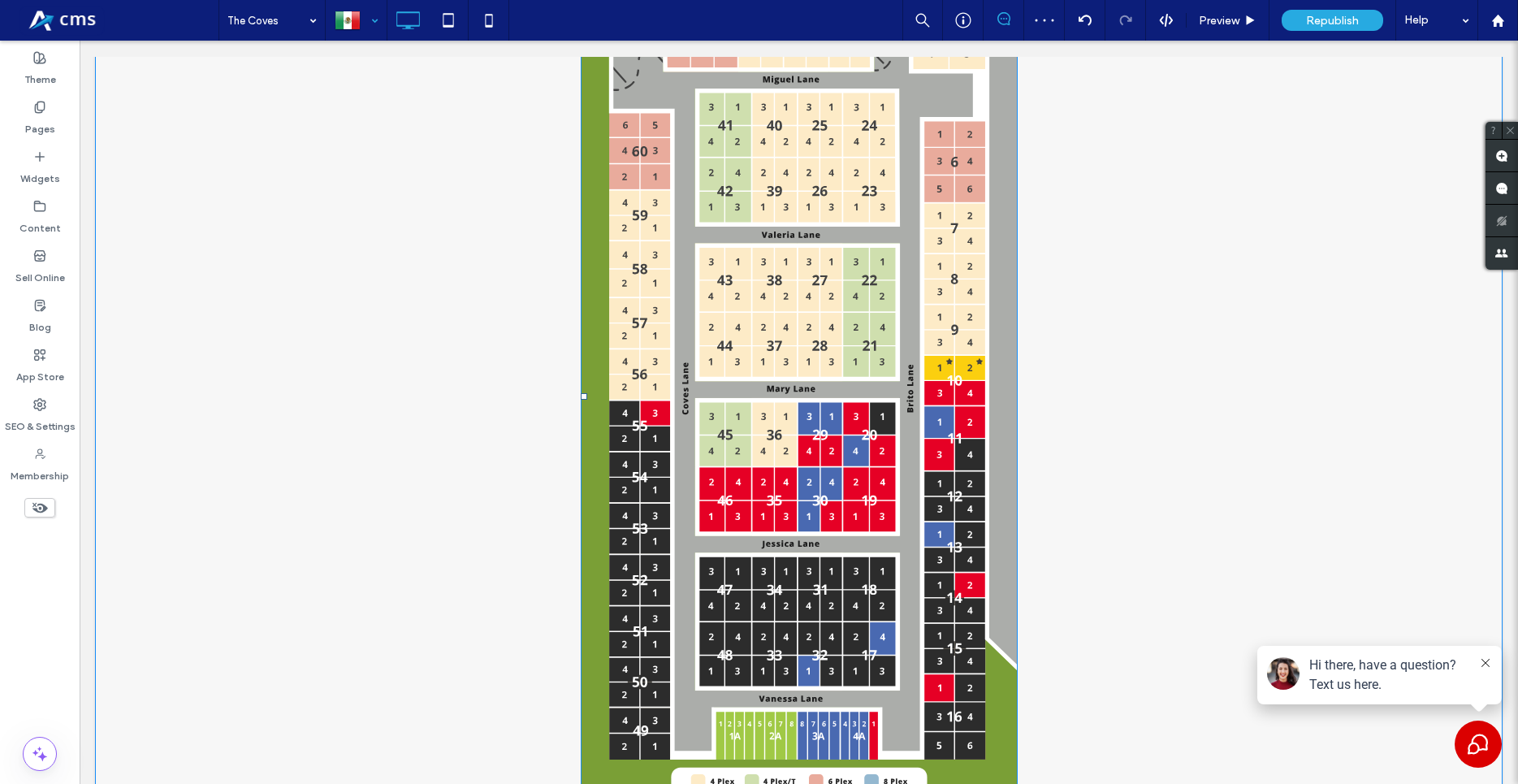
click at [766, 393] on img at bounding box center [799, 396] width 437 height 880
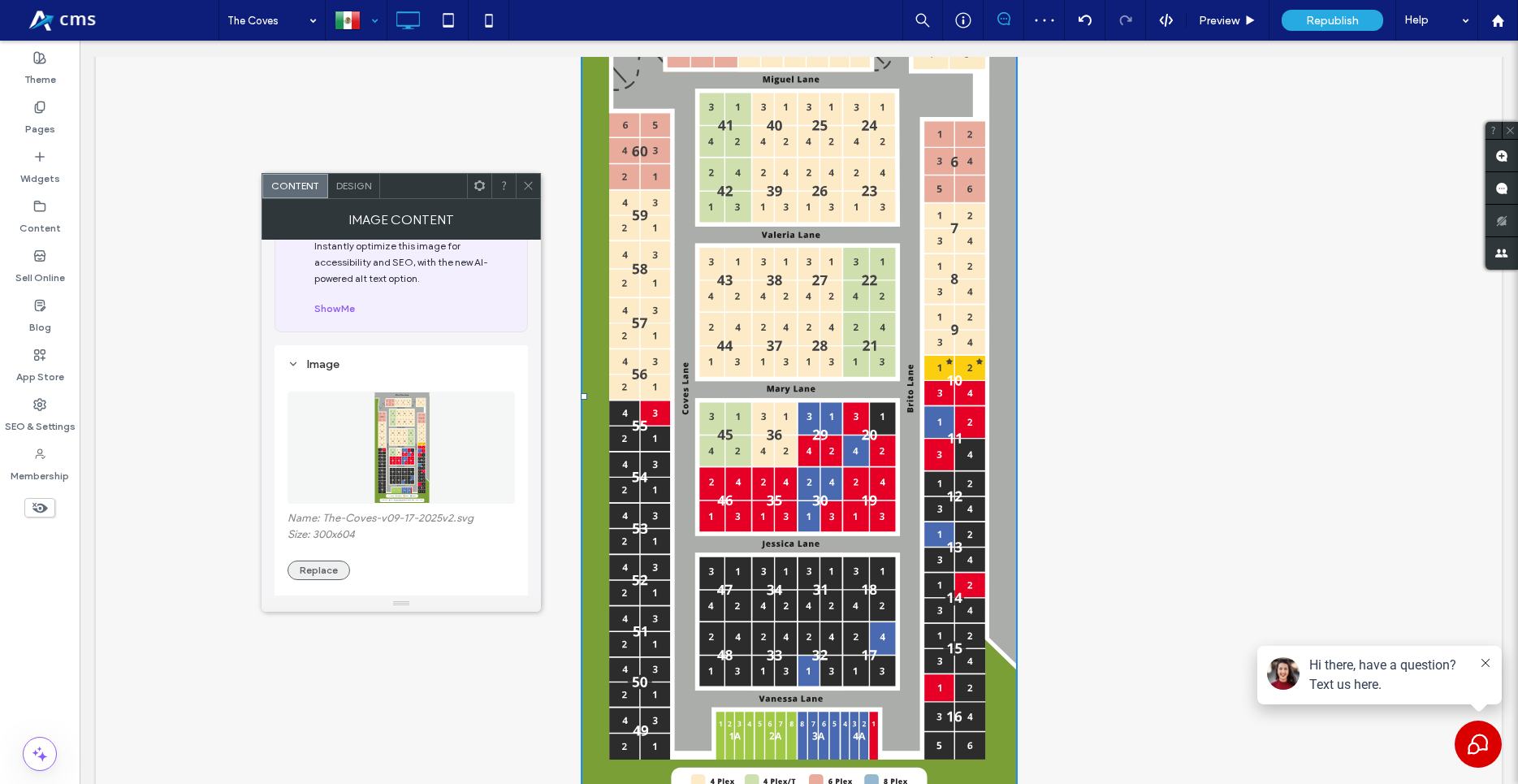
scroll to position [93, 0]
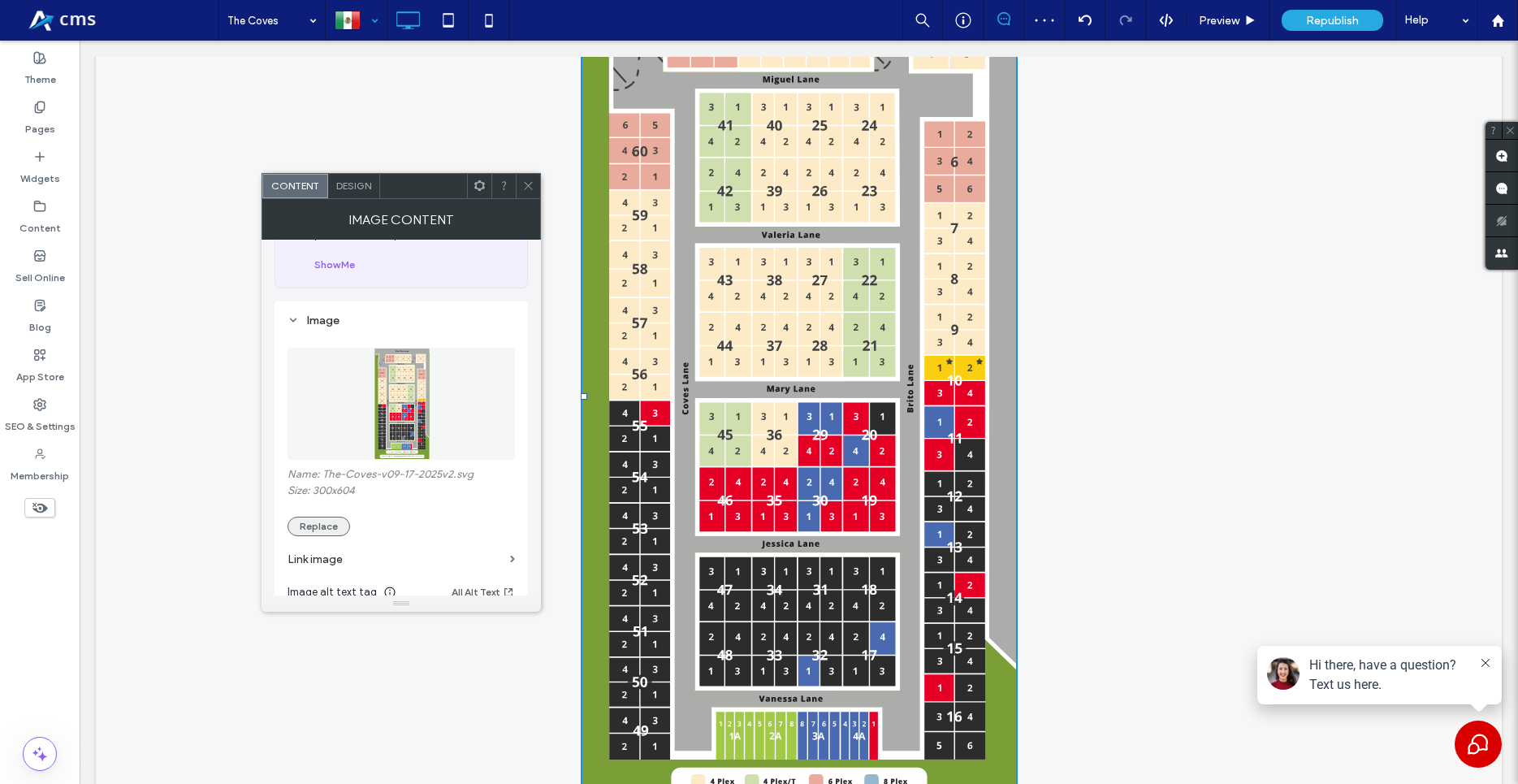
click at [326, 519] on button "Replace" at bounding box center [318, 526] width 63 height 20
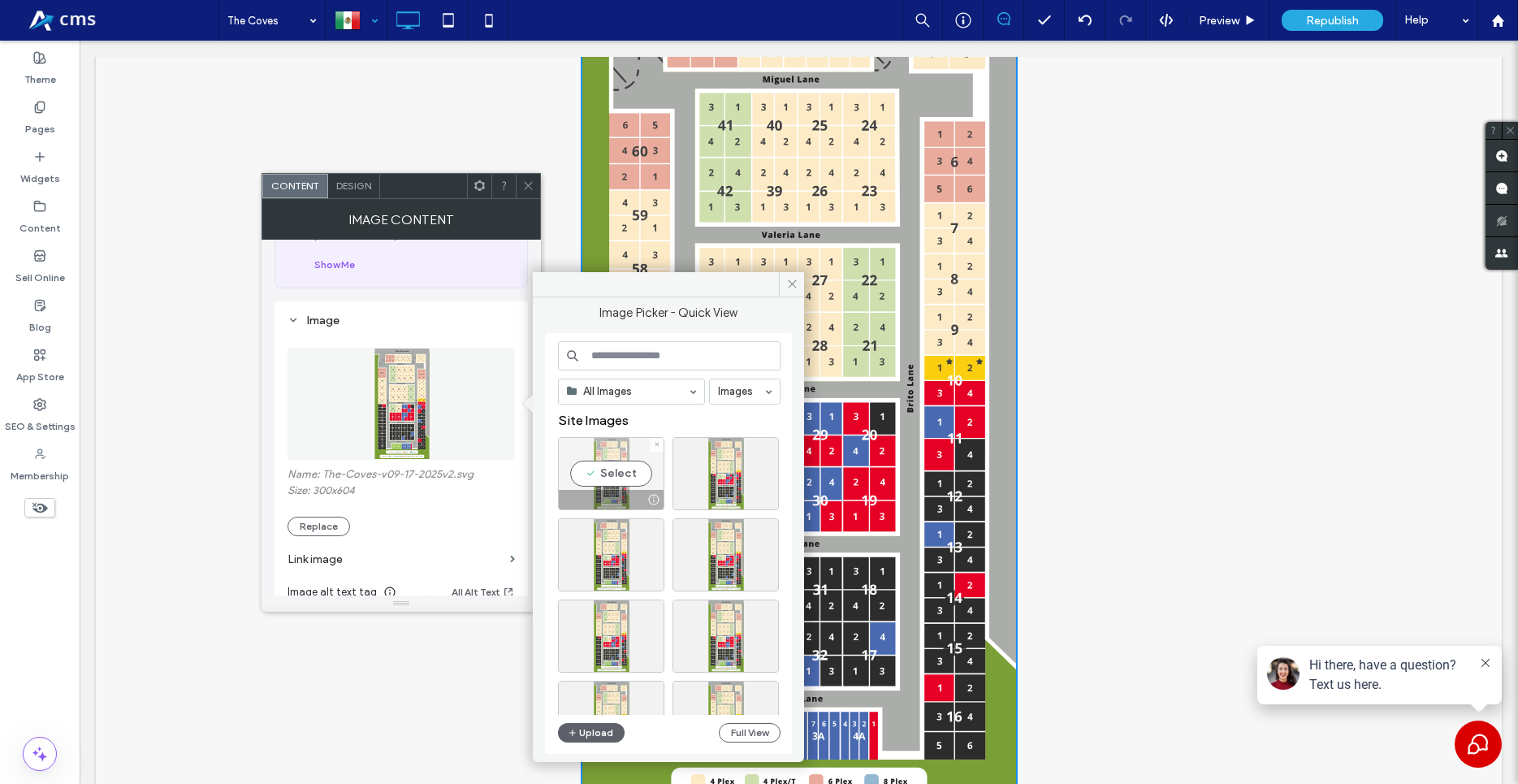
click at [592, 465] on div "Select" at bounding box center [611, 474] width 107 height 73
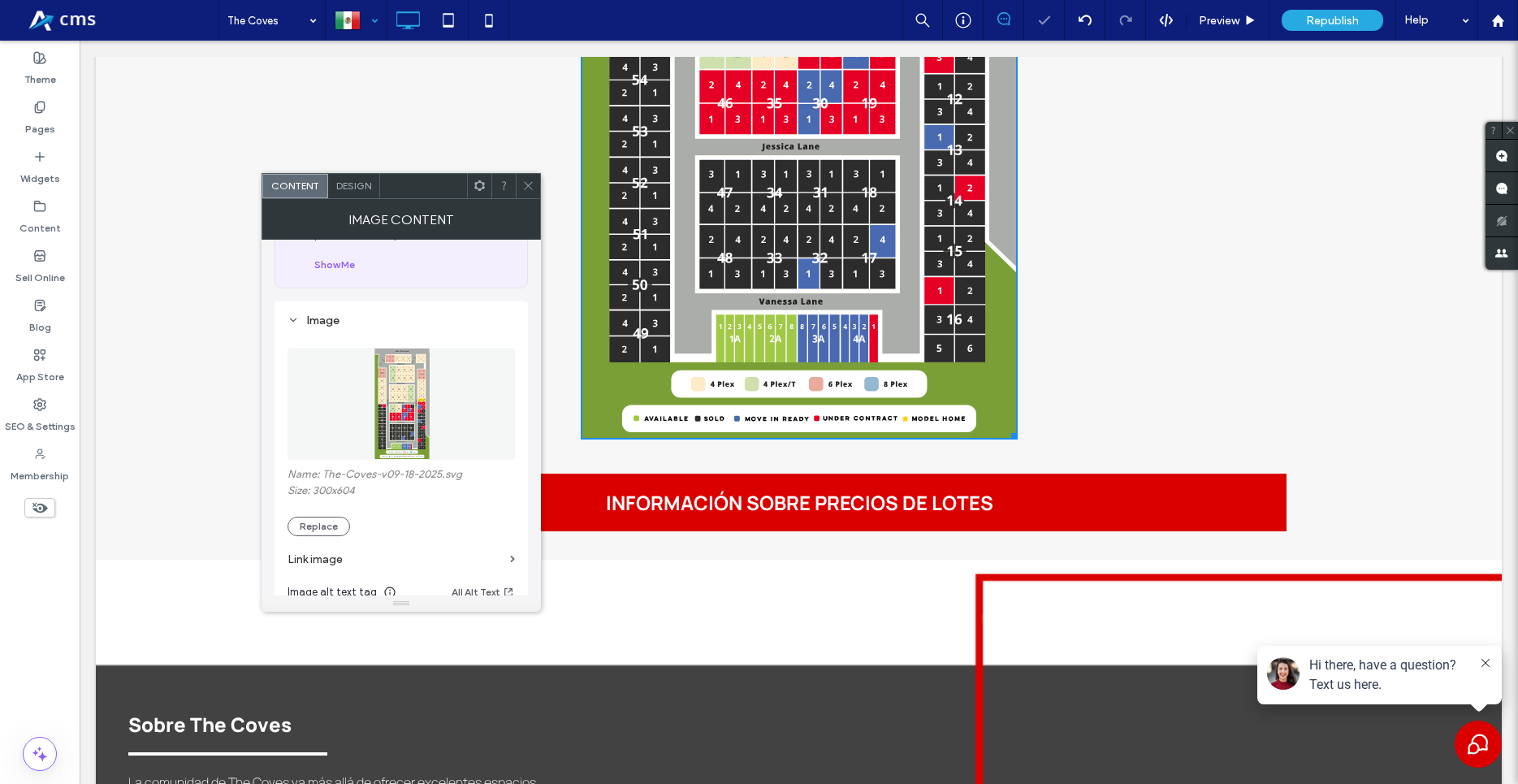
scroll to position [1988, 0]
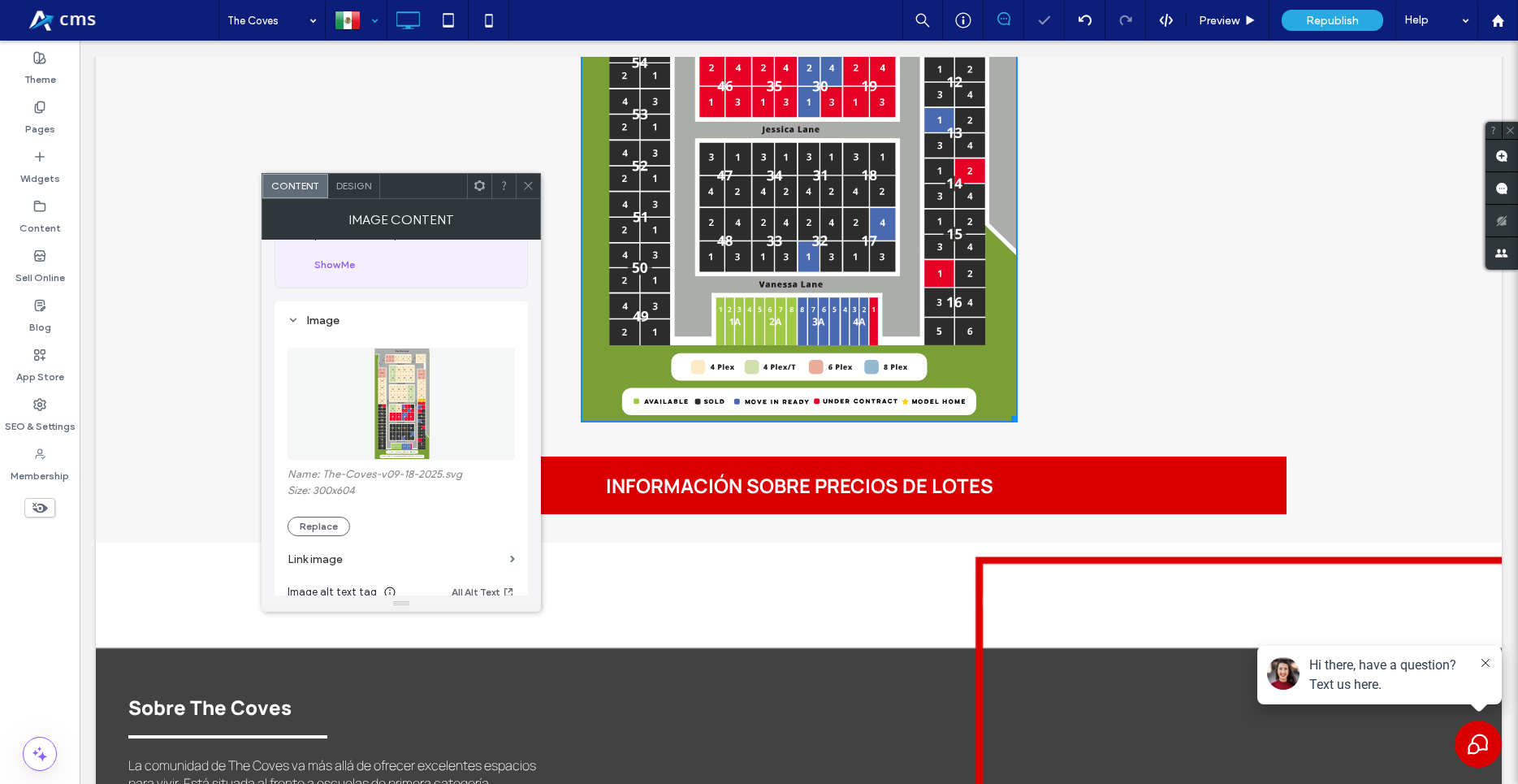
click at [532, 180] on icon at bounding box center [528, 185] width 12 height 12
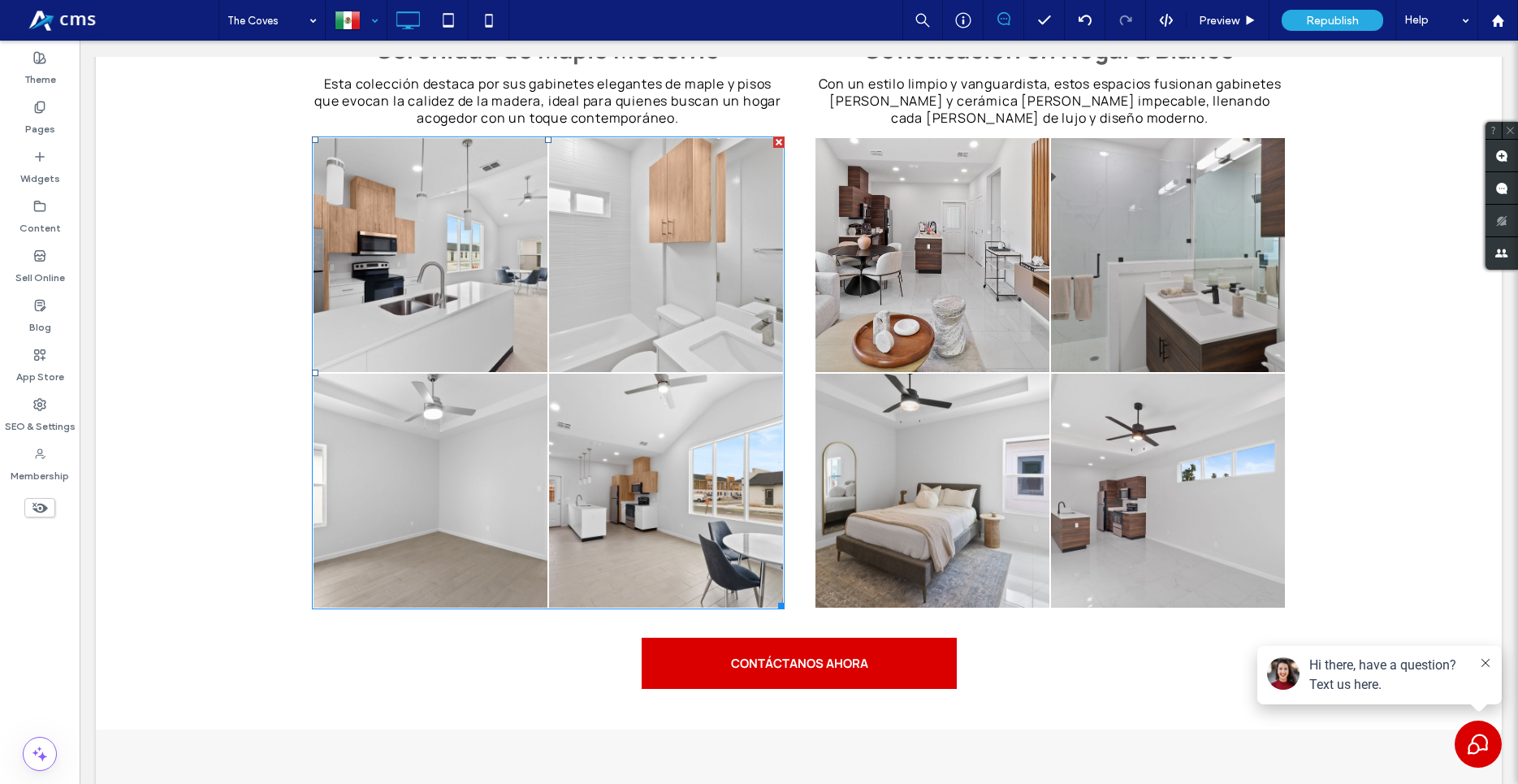
scroll to position [3810, 0]
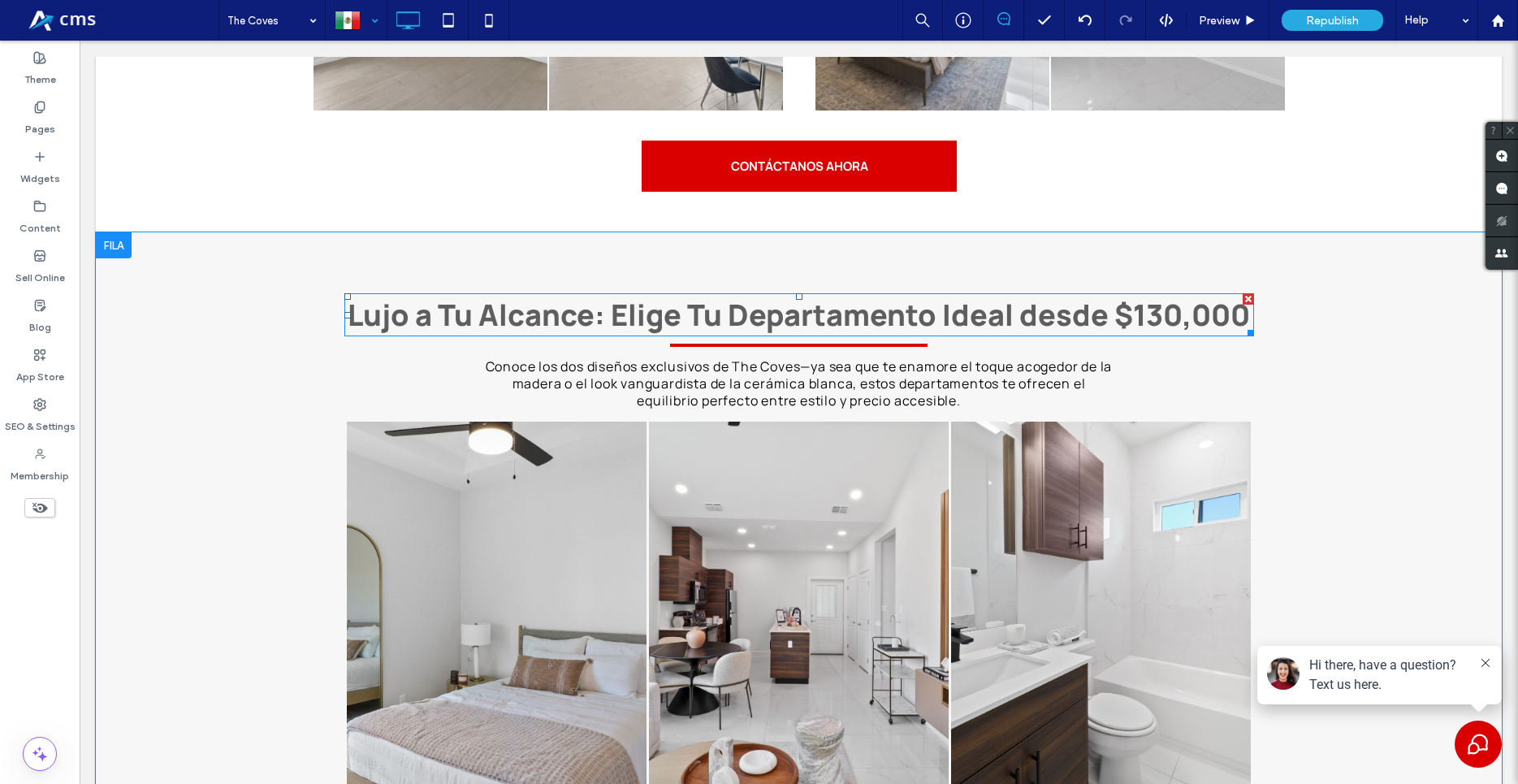
click at [1143, 295] on span "Lujo a Tu Alcance: Elige Tu Departamento Ideal desde $130,000" at bounding box center [799, 314] width 902 height 40
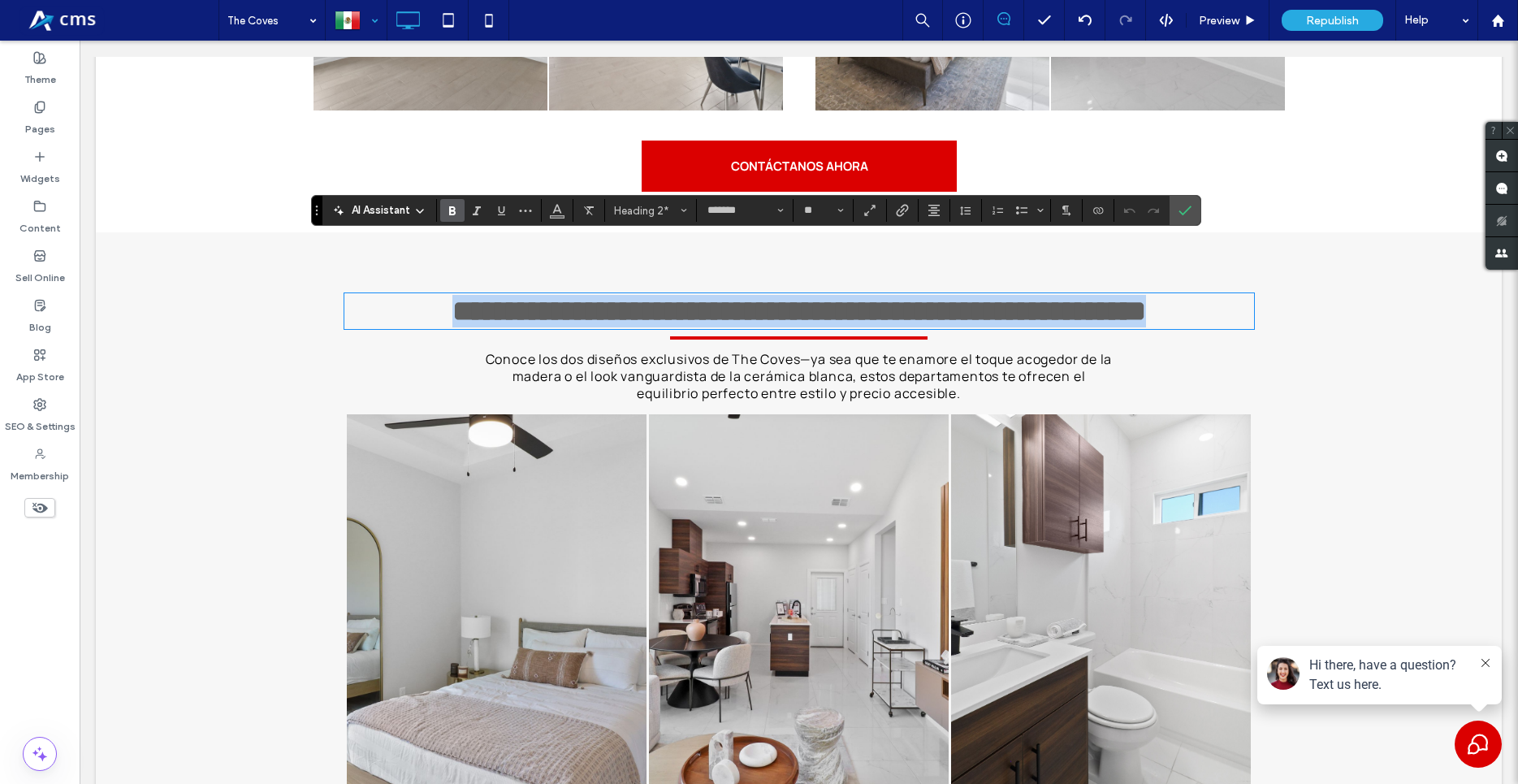
click at [1147, 296] on strong "**********" at bounding box center [800, 311] width 694 height 29
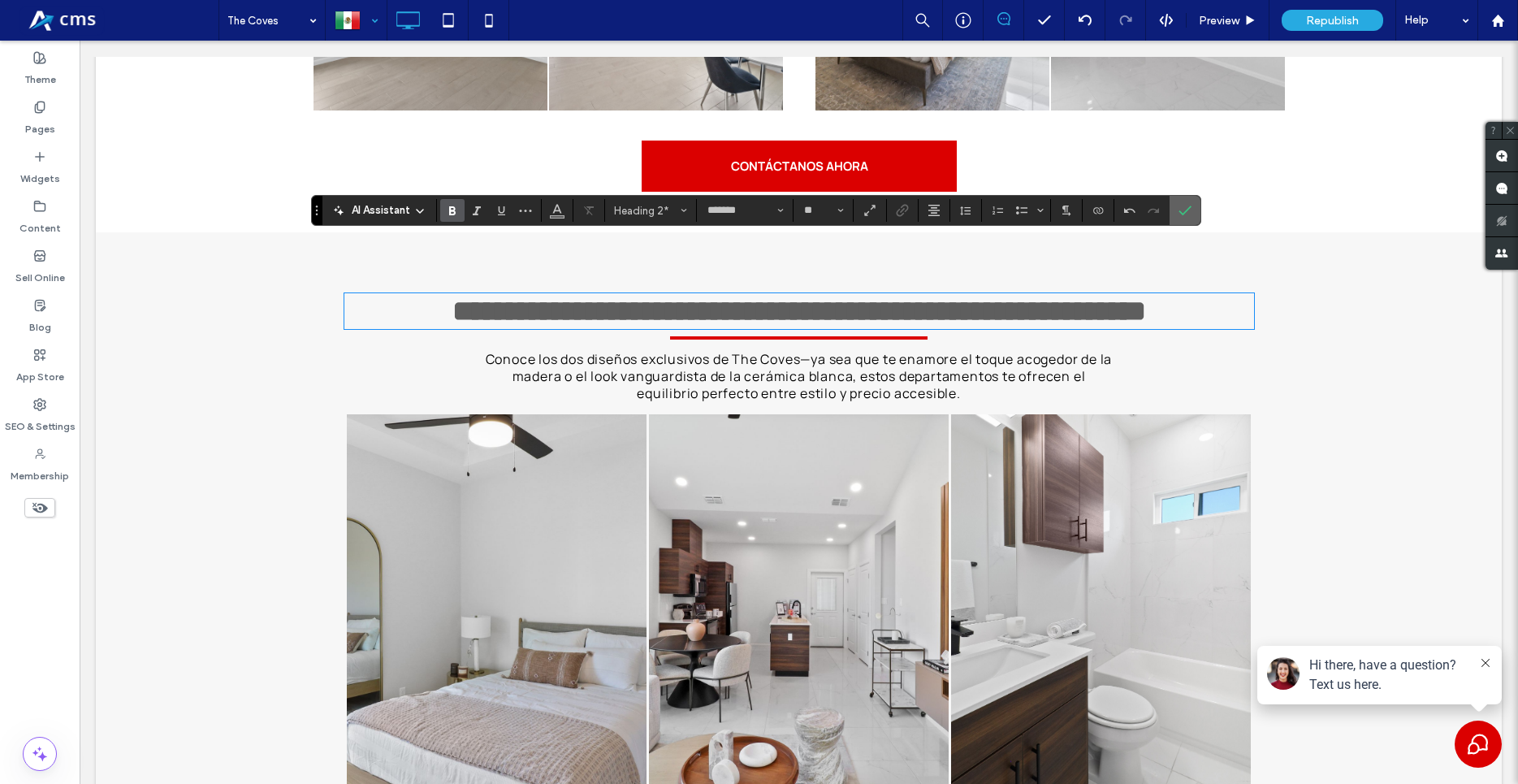
drag, startPoint x: 1179, startPoint y: 204, endPoint x: 1099, endPoint y: 167, distance: 88.1
click at [1179, 204] on icon "Confirm" at bounding box center [1185, 210] width 13 height 13
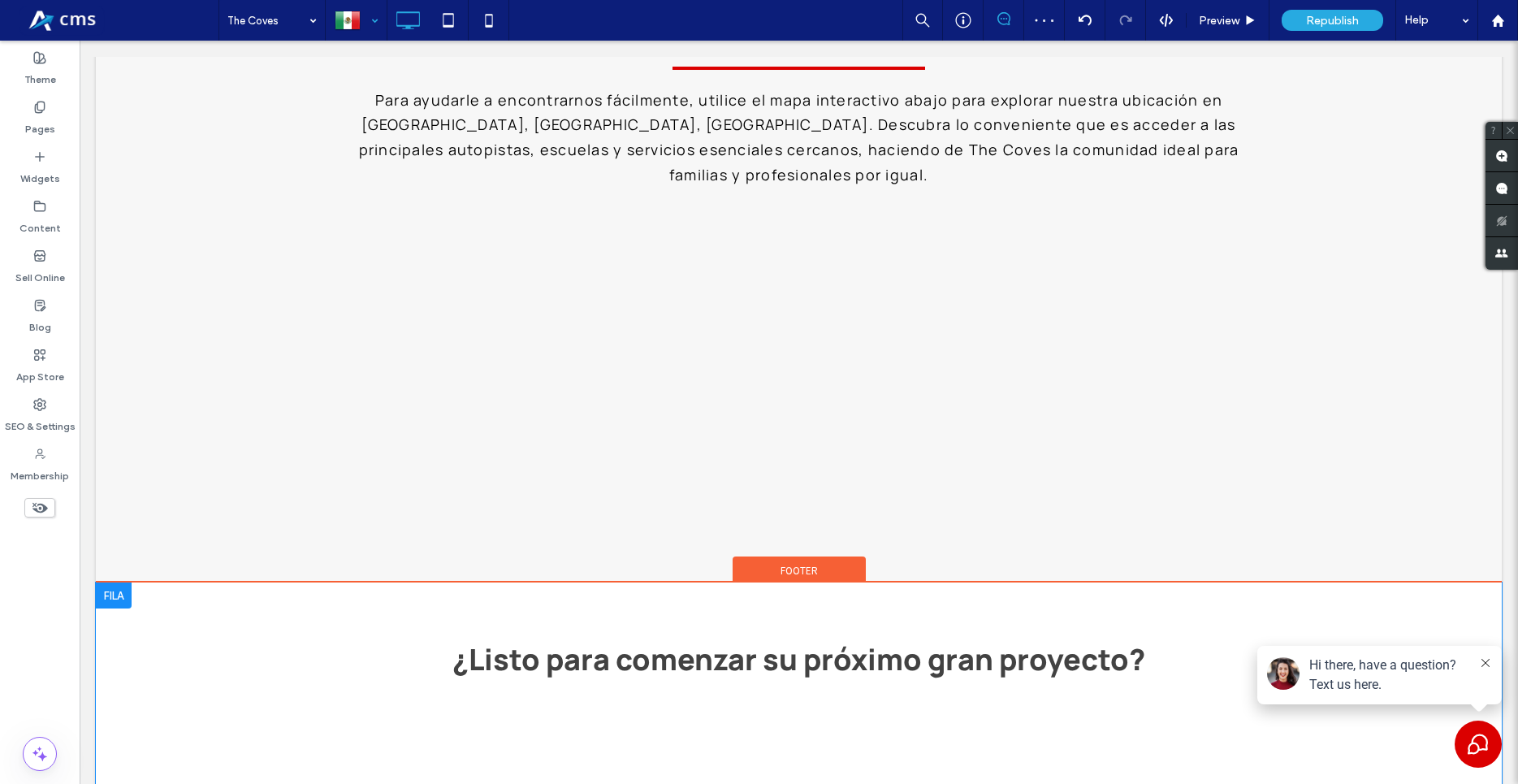
scroll to position [6379, 0]
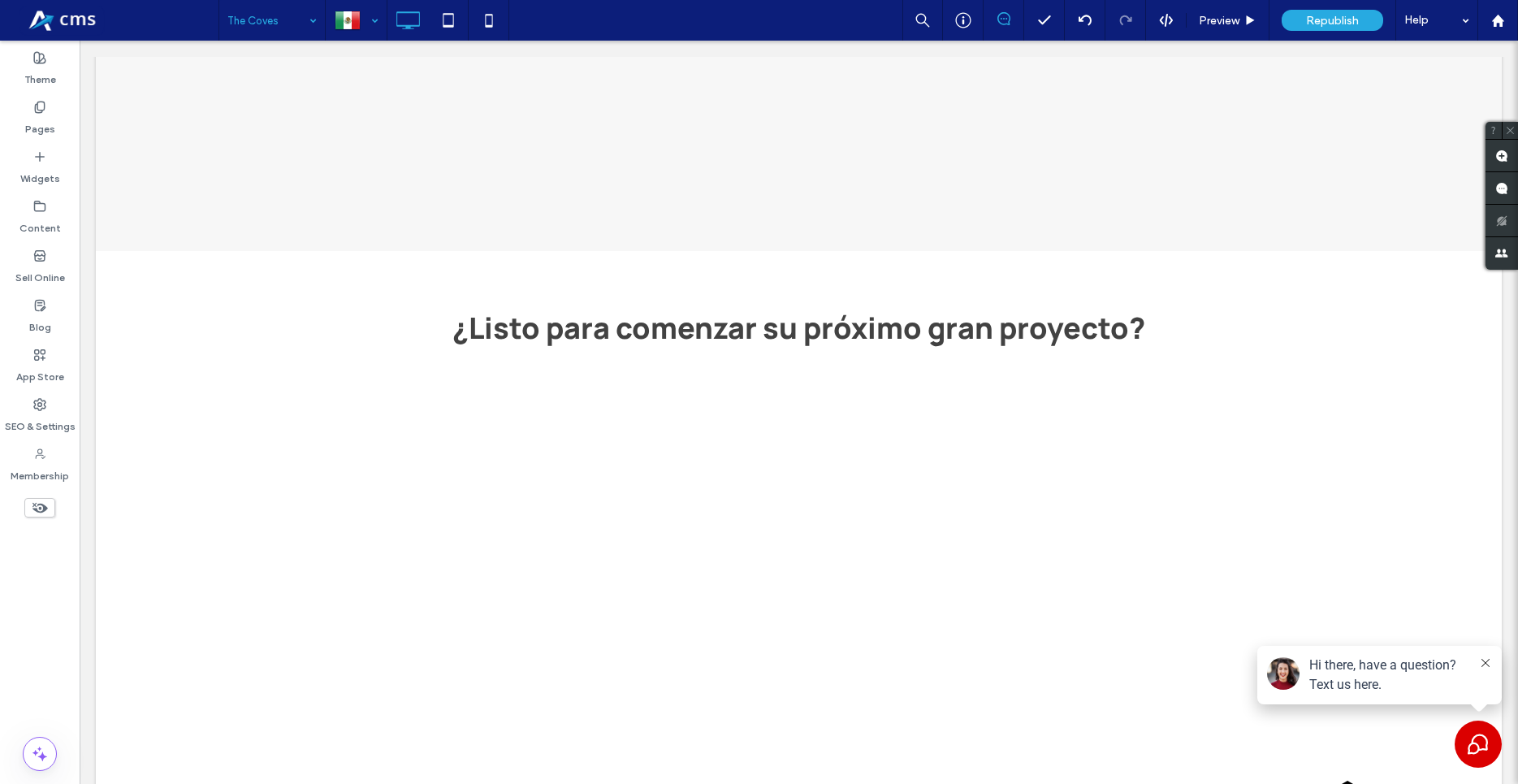
click at [298, 15] on input at bounding box center [268, 20] width 81 height 41
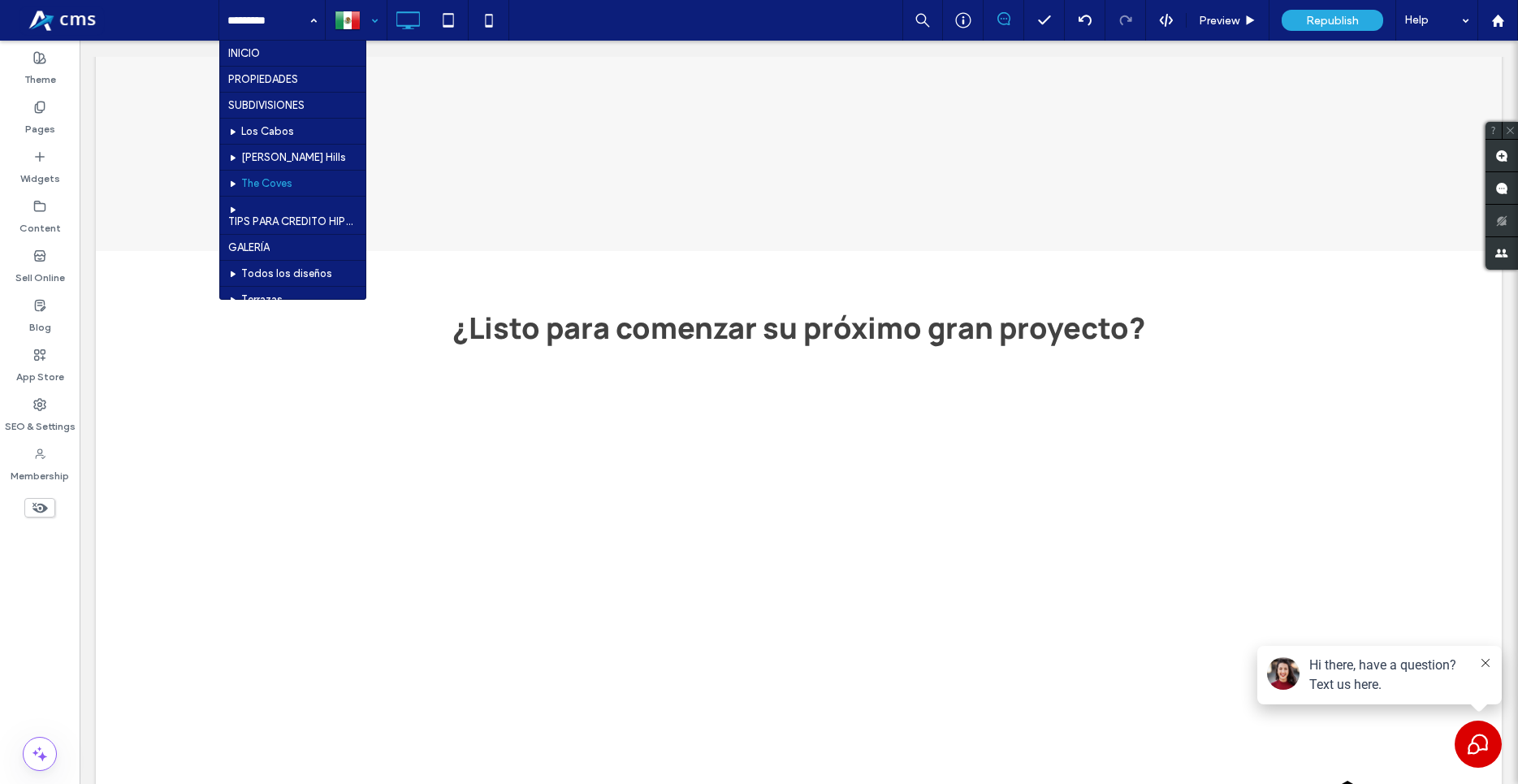
click at [349, 24] on div at bounding box center [356, 20] width 59 height 39
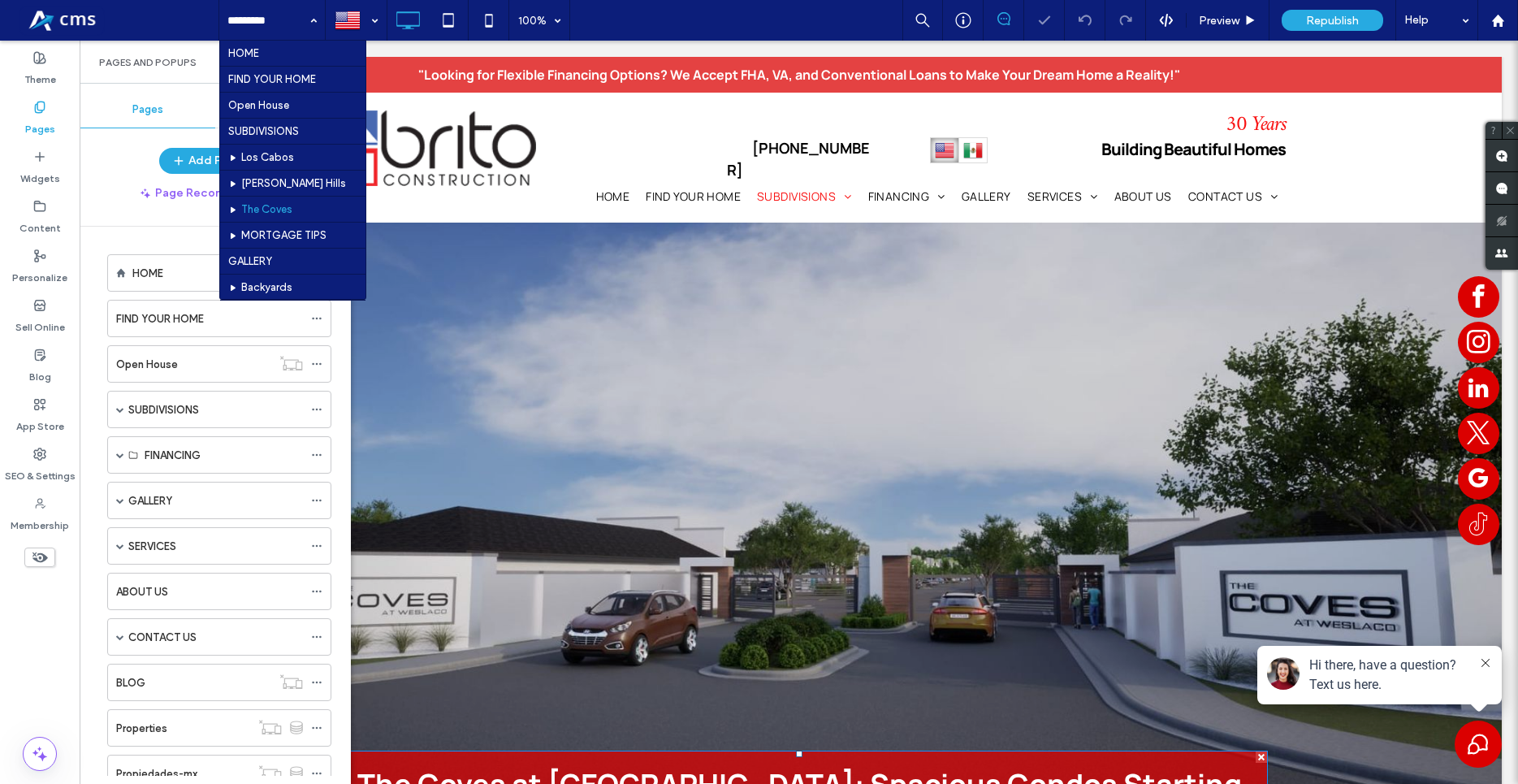
scroll to position [83, 0]
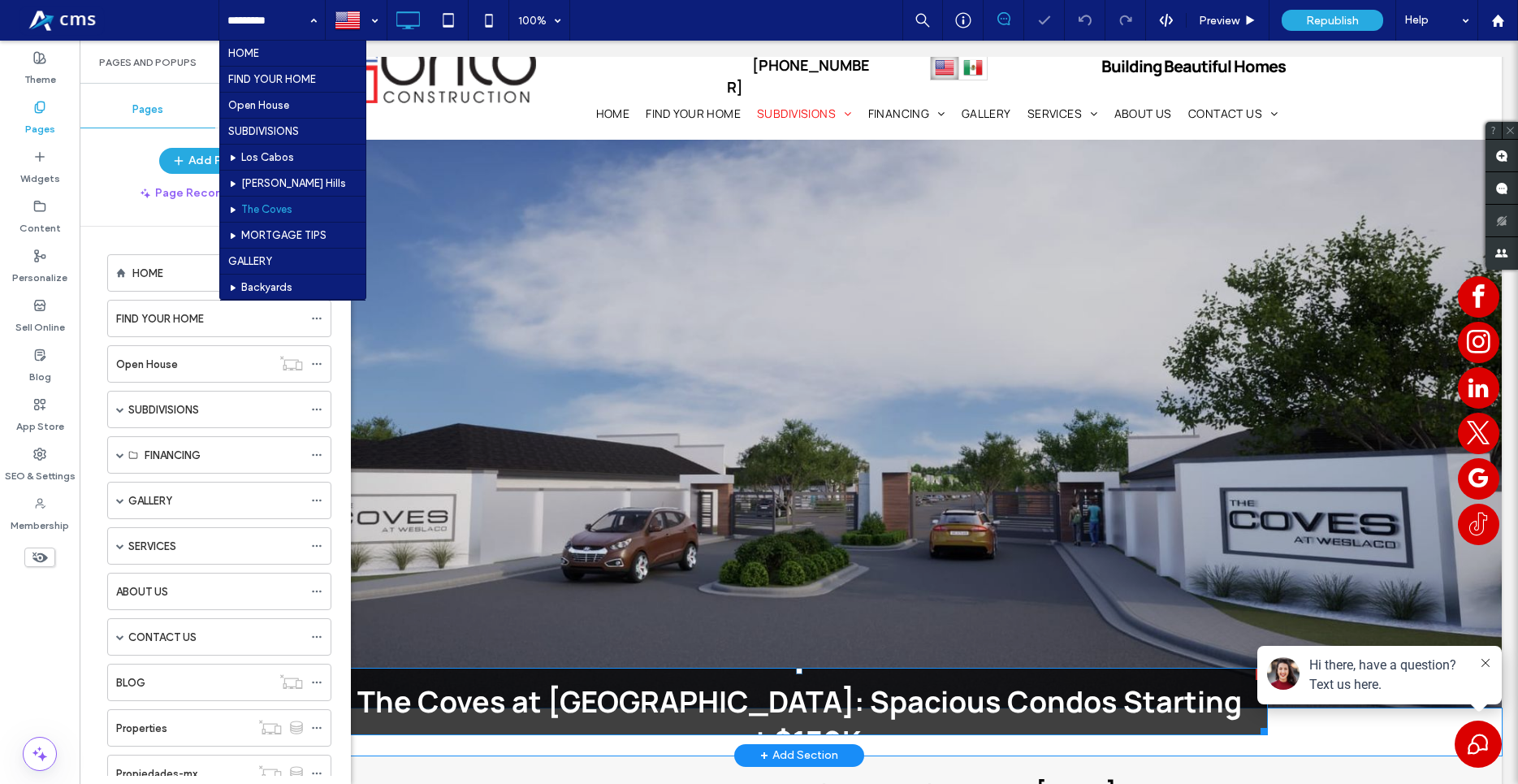
click at [1064, 690] on span "The Coves at [GEOGRAPHIC_DATA]: Spacious Condos Starting at $130K" at bounding box center [799, 721] width 918 height 106
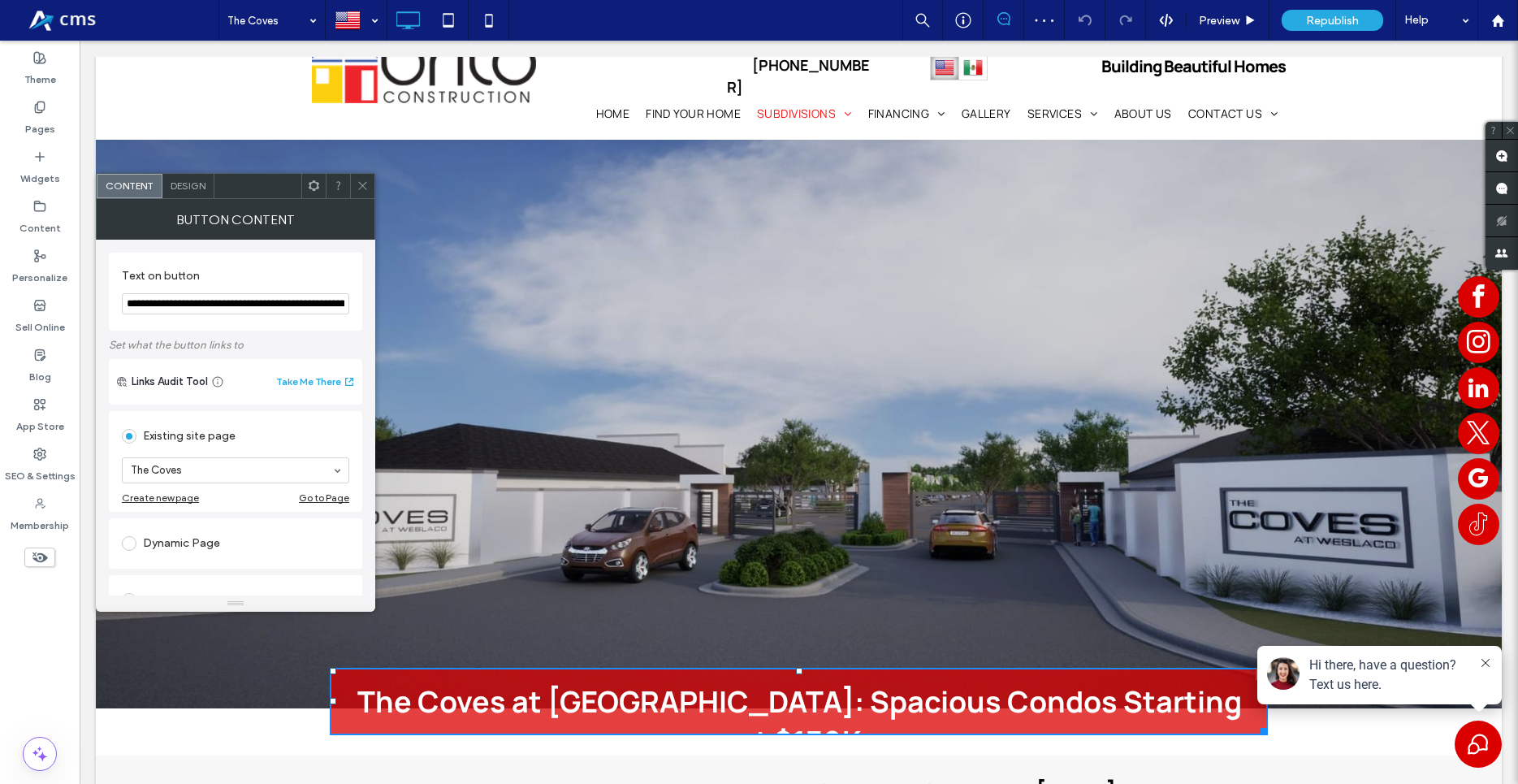
scroll to position [0, 65]
drag, startPoint x: 249, startPoint y: 305, endPoint x: 450, endPoint y: 315, distance: 201.2
click at [349, 315] on input "**********" at bounding box center [235, 304] width 227 height 22
click at [339, 302] on input "**********" at bounding box center [235, 304] width 227 height 22
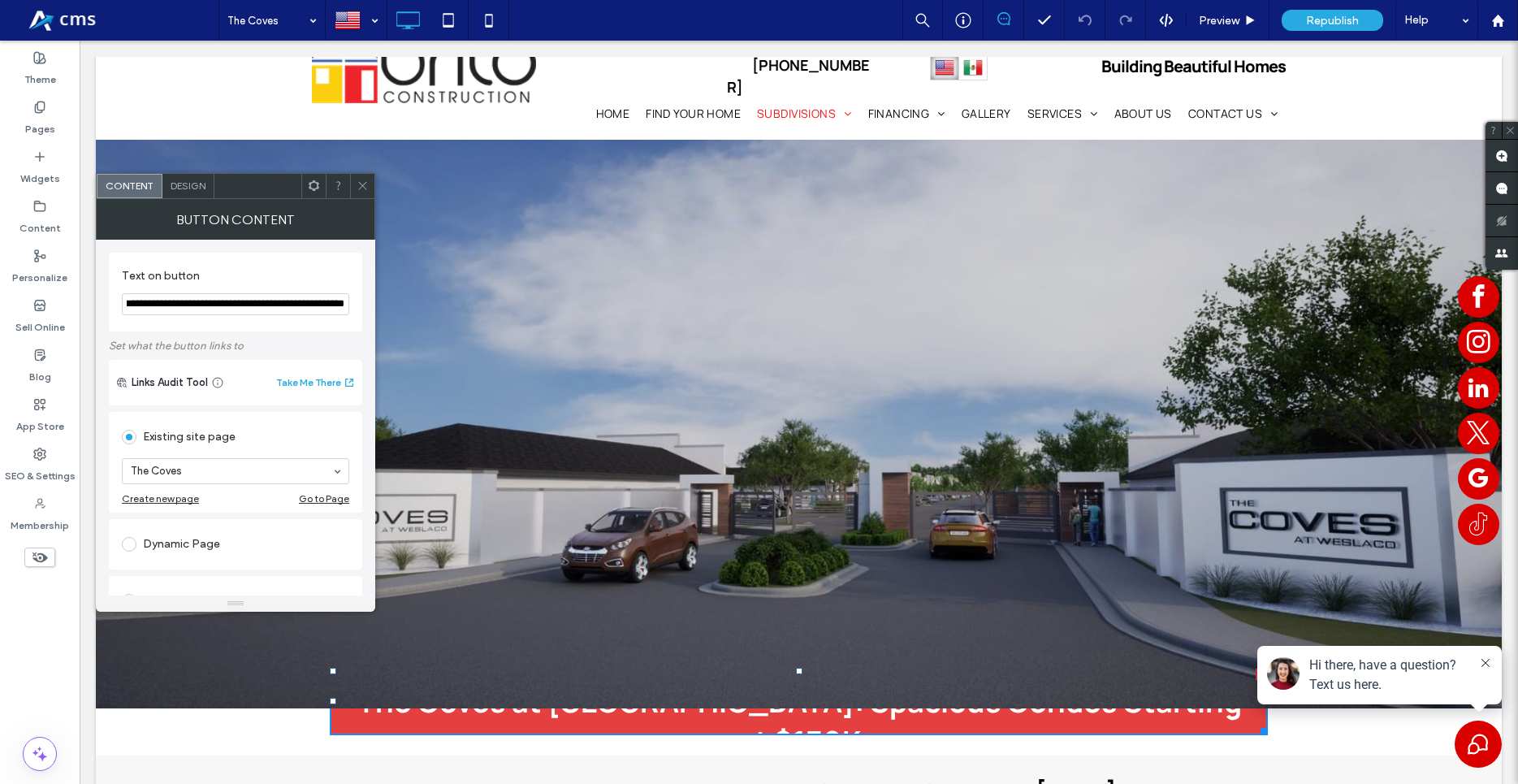
scroll to position [0, 59]
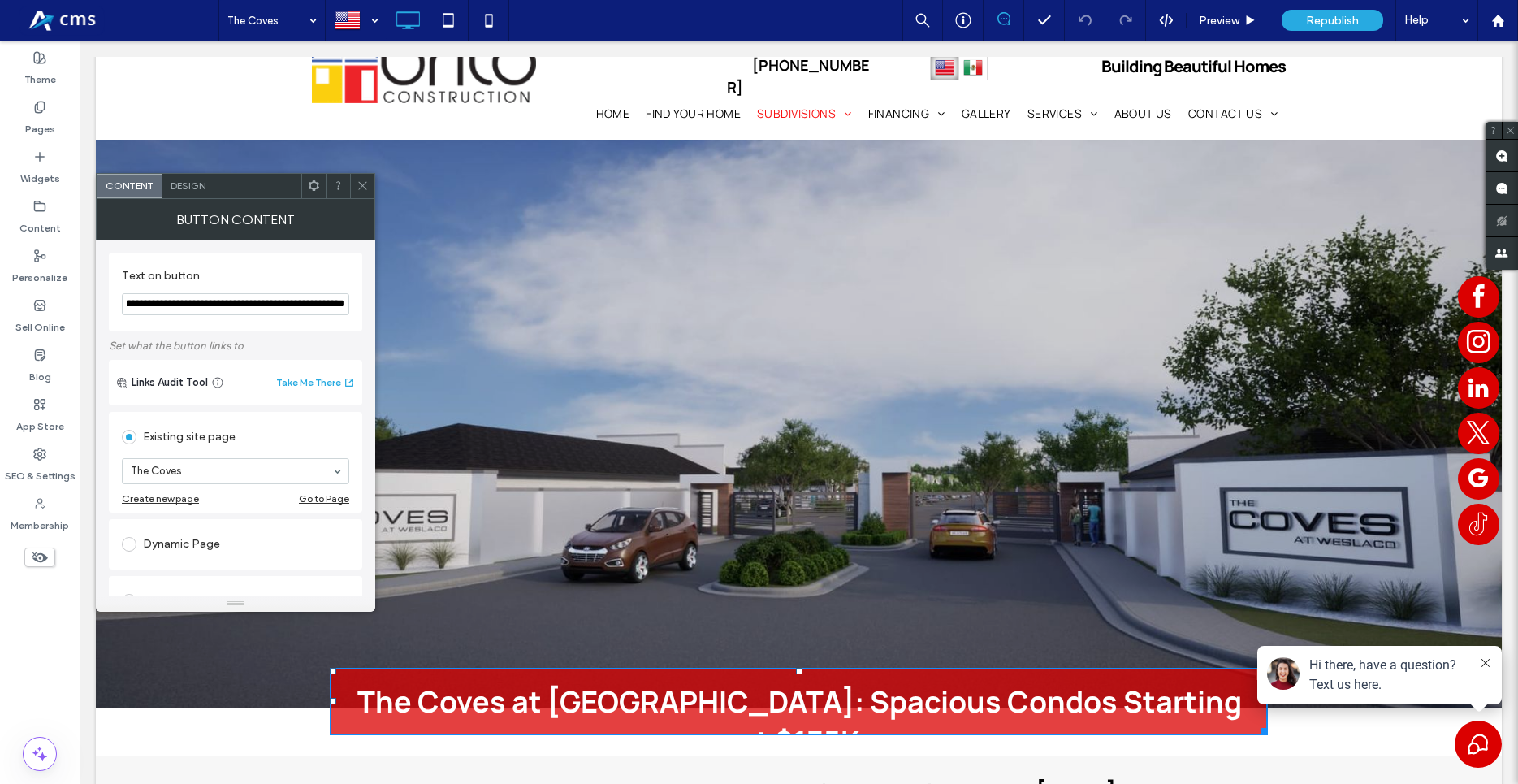
type input "**********"
click at [364, 180] on icon at bounding box center [362, 185] width 12 height 12
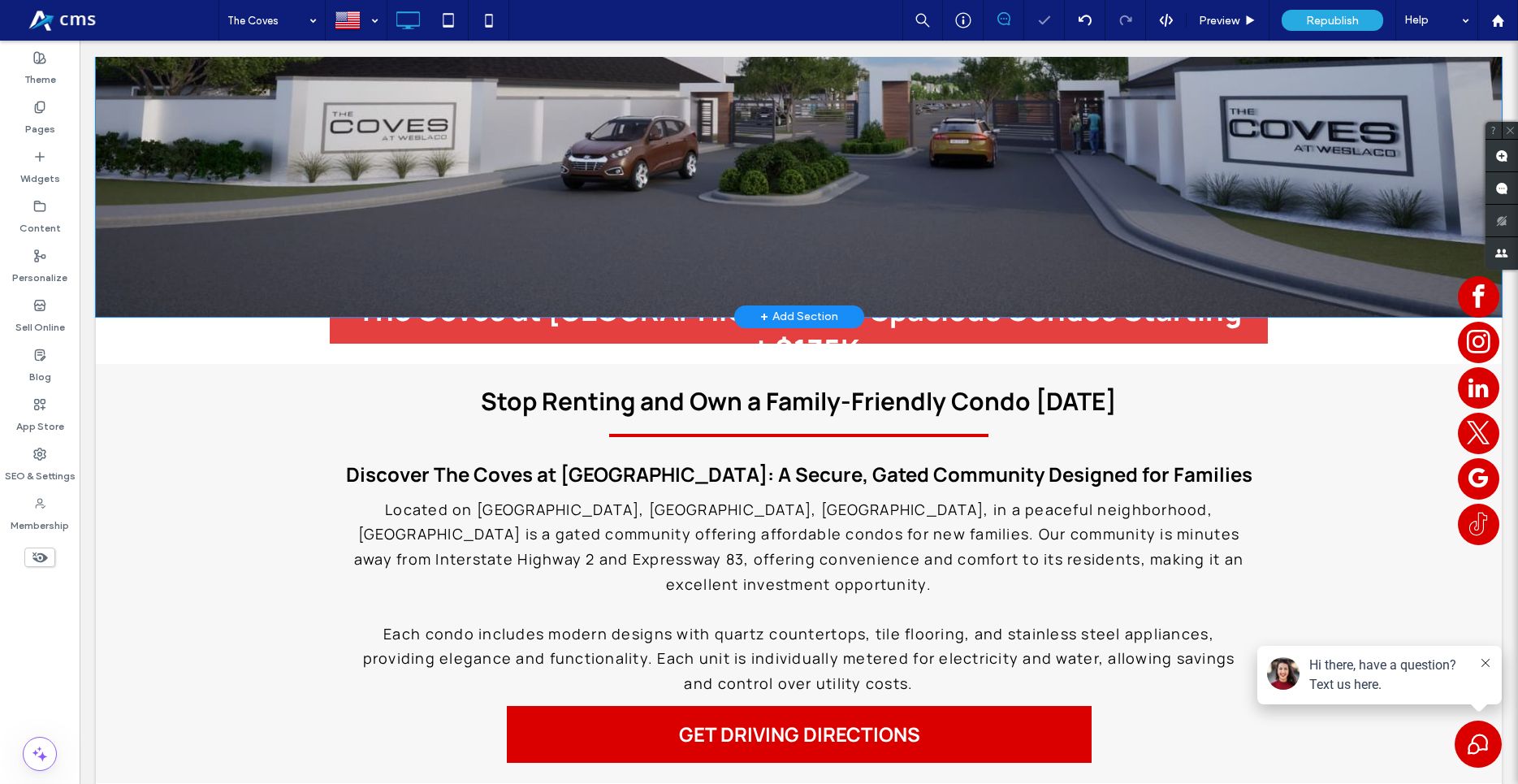
scroll to position [497, 0]
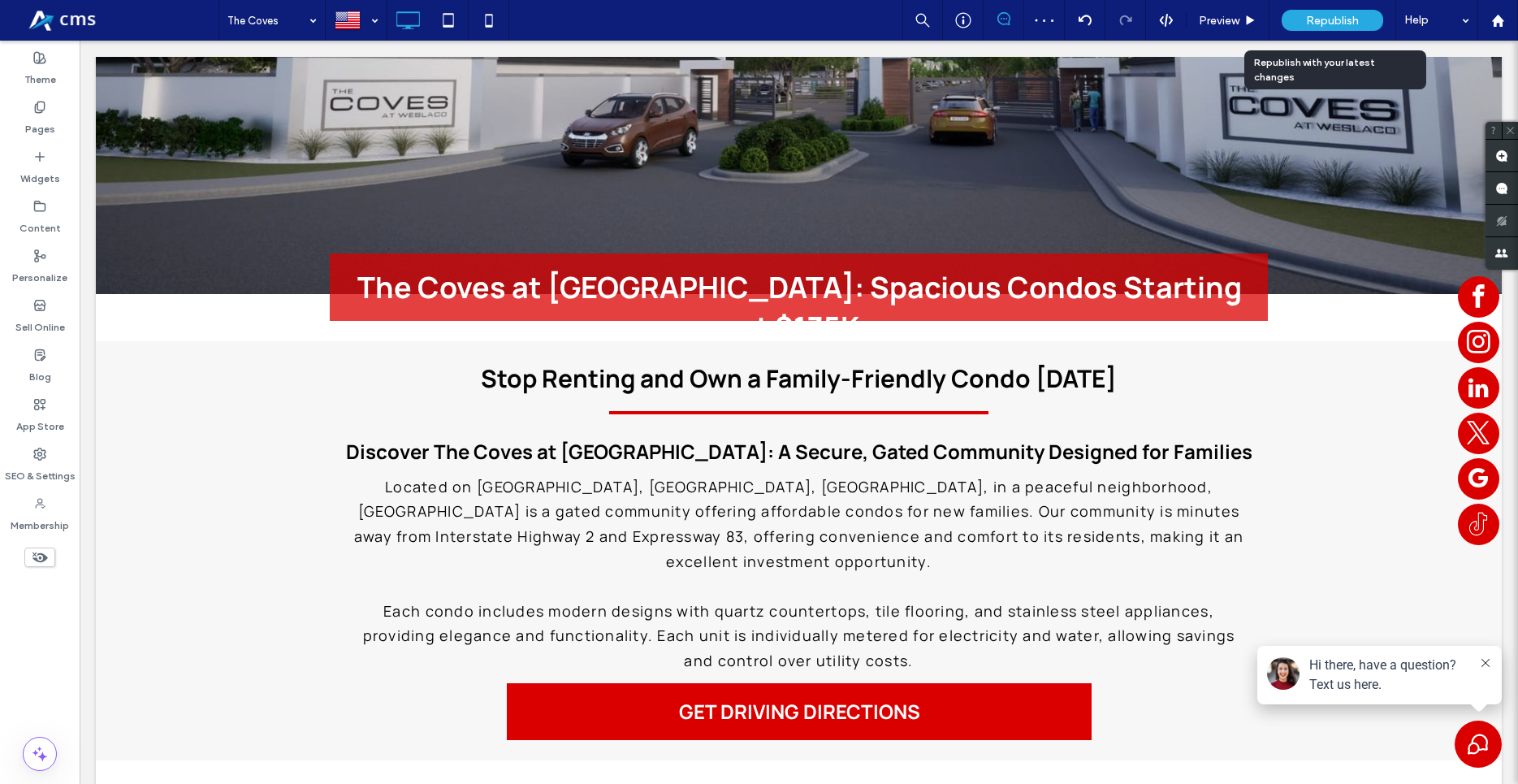
click at [1334, 19] on span "Republish" at bounding box center [1332, 20] width 53 height 14
